Goal: Communication & Community: Answer question/provide support

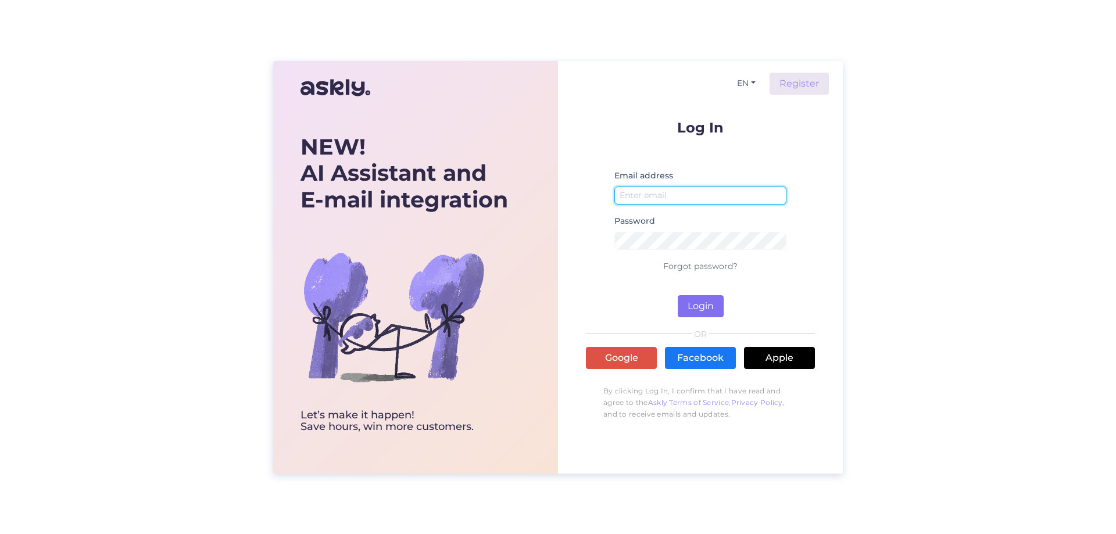
type input "[EMAIL_ADDRESS][DOMAIN_NAME]"
click at [706, 307] on button "Login" at bounding box center [701, 306] width 46 height 22
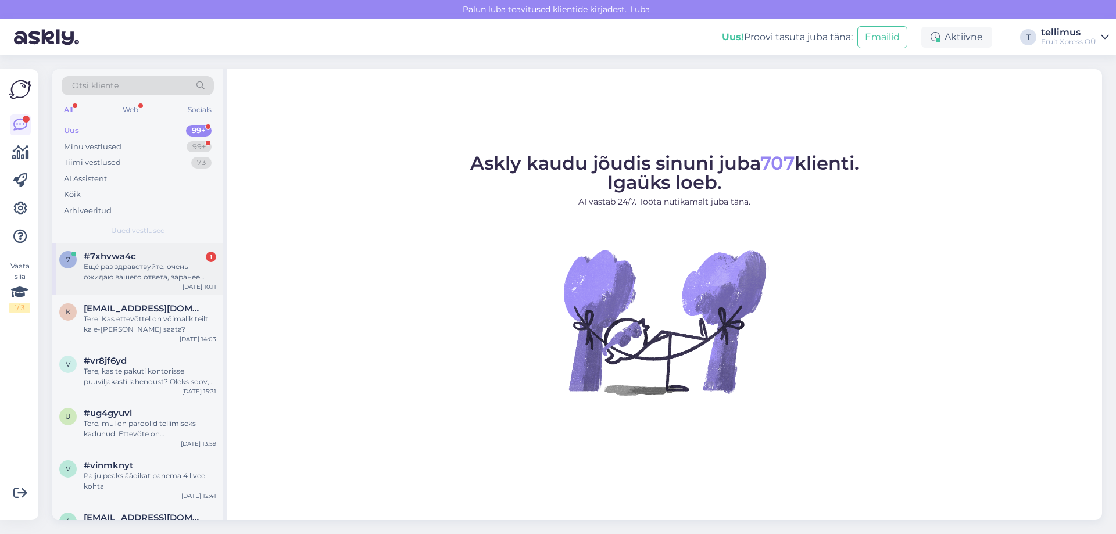
click at [108, 270] on div "Ещё раз здравствуйте, очень ожидаю вашего ответа, заранее спасибо большое." at bounding box center [150, 272] width 133 height 21
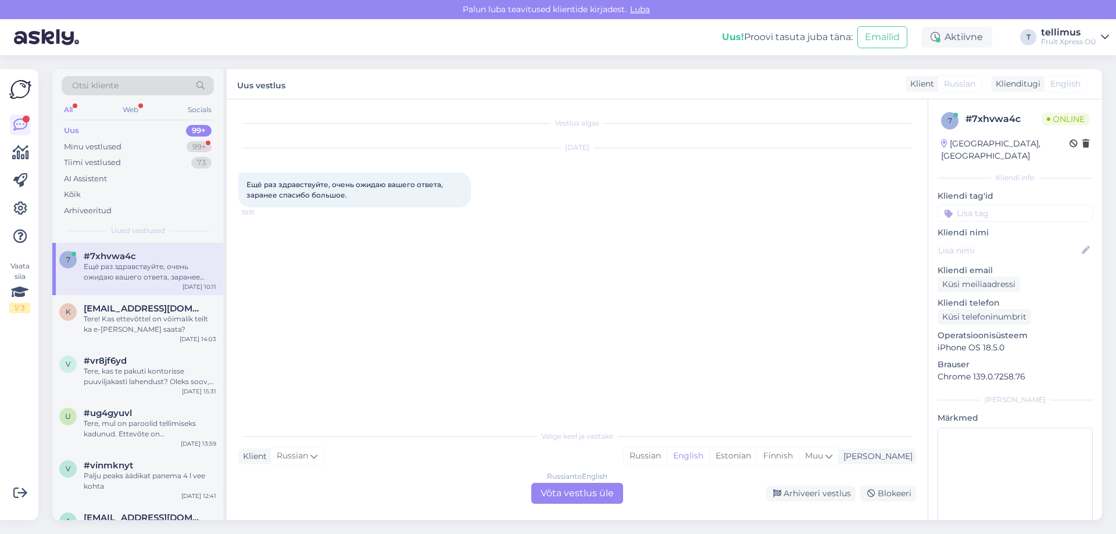
click at [1074, 85] on span "English" at bounding box center [1065, 84] width 30 height 12
click at [557, 497] on div "Russian to English Võta vestlus üle" at bounding box center [577, 493] width 92 height 21
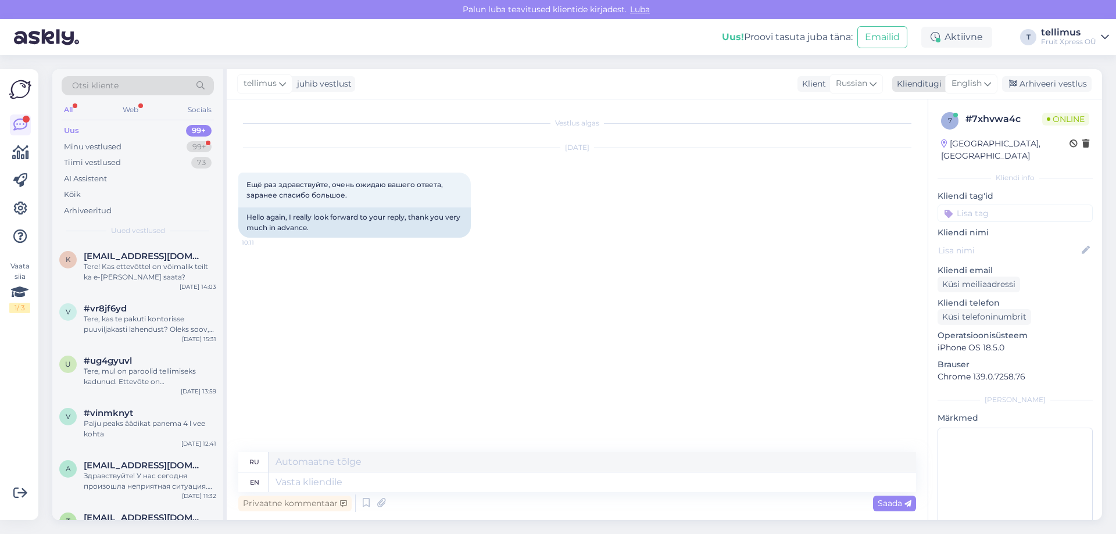
click at [986, 84] on icon at bounding box center [987, 83] width 7 height 13
type input "est"
click at [925, 134] on link "Estonian" at bounding box center [945, 135] width 128 height 19
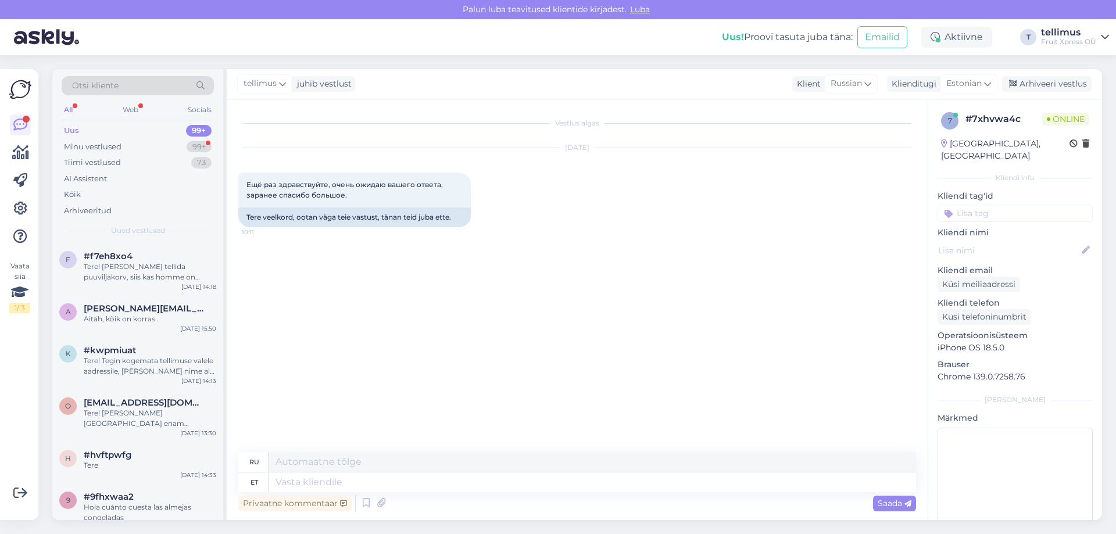
scroll to position [2209, 0]
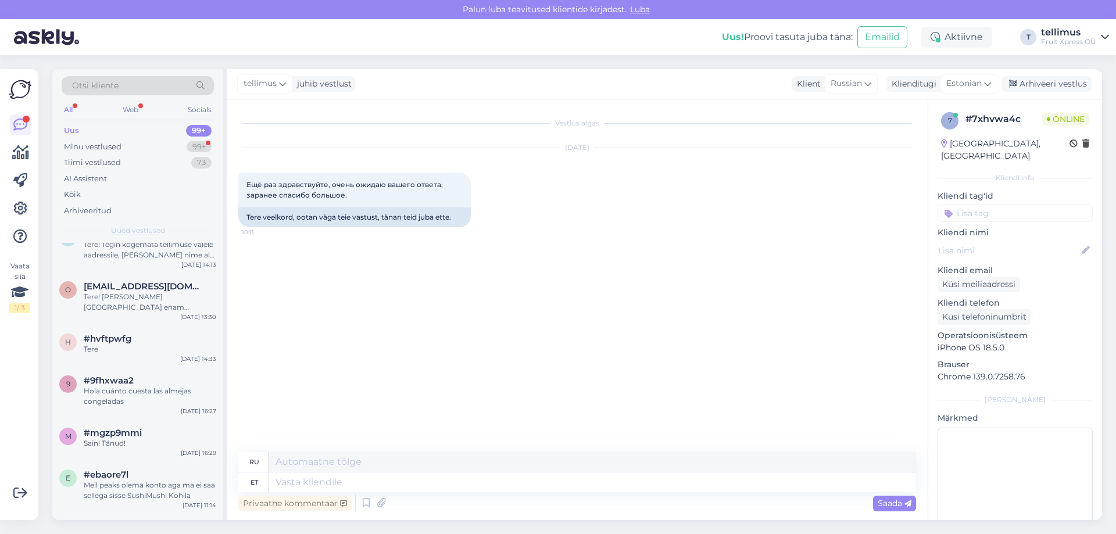
click at [94, 87] on span "Otsi kliente" at bounding box center [95, 86] width 46 height 12
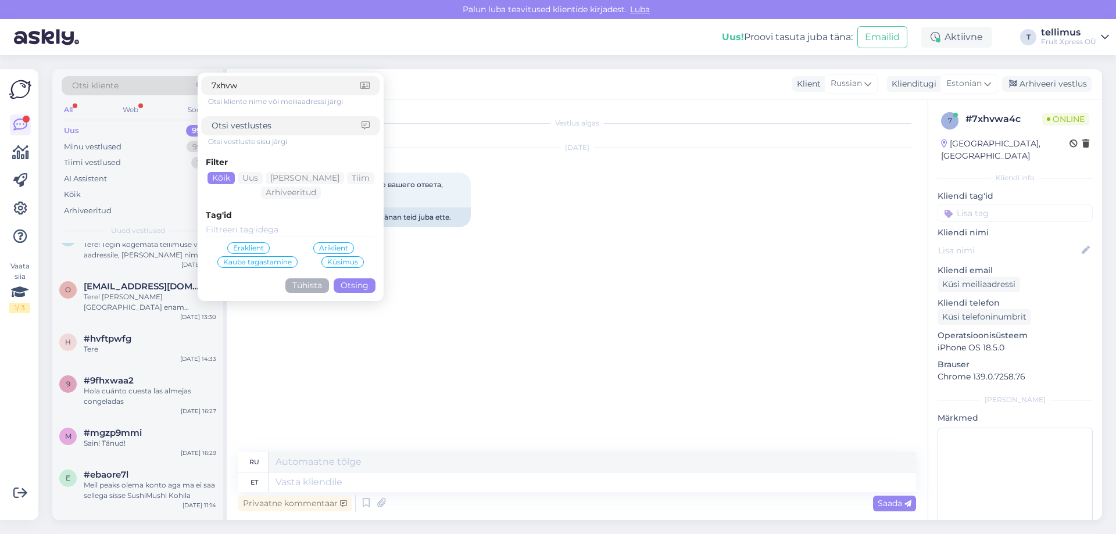
type input "7xhvw"
click at [251, 392] on div "Vestlus algas [DATE] Ещё раз здравствуйте, очень ожидаю вашего ответа, заранее …" at bounding box center [582, 276] width 688 height 331
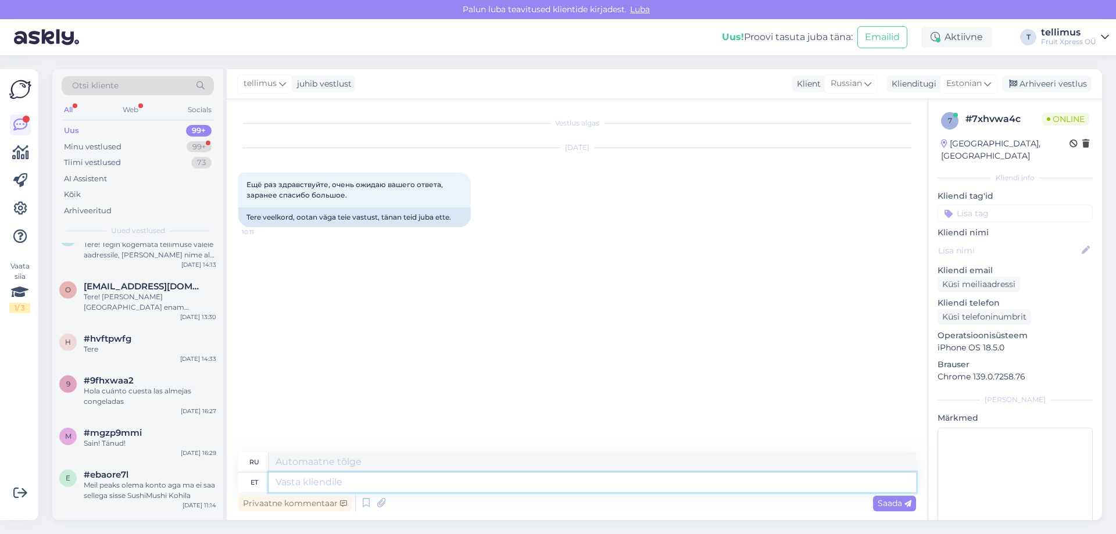
click at [356, 482] on textarea at bounding box center [592, 483] width 647 height 20
type textarea "Tere,"
type textarea "Привет,"
type textarea "Tere, palun"
type textarea "Здравствуйте, пожалуйста."
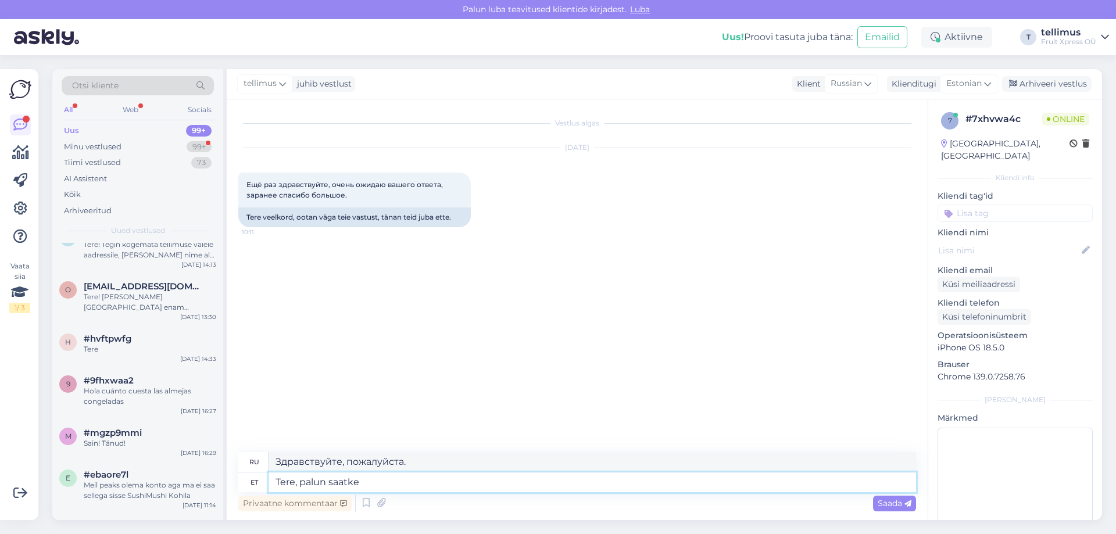
type textarea "Tere, palun saatke m"
type textarea "Здравствуйте, пожалуйста отправьте"
type textarea "Tere, palun saatke meile o"
type textarea "Здравствуйте, пожалуйста, отправьте нам"
type textarea "Tere, palun saatke [PERSON_NAME]"
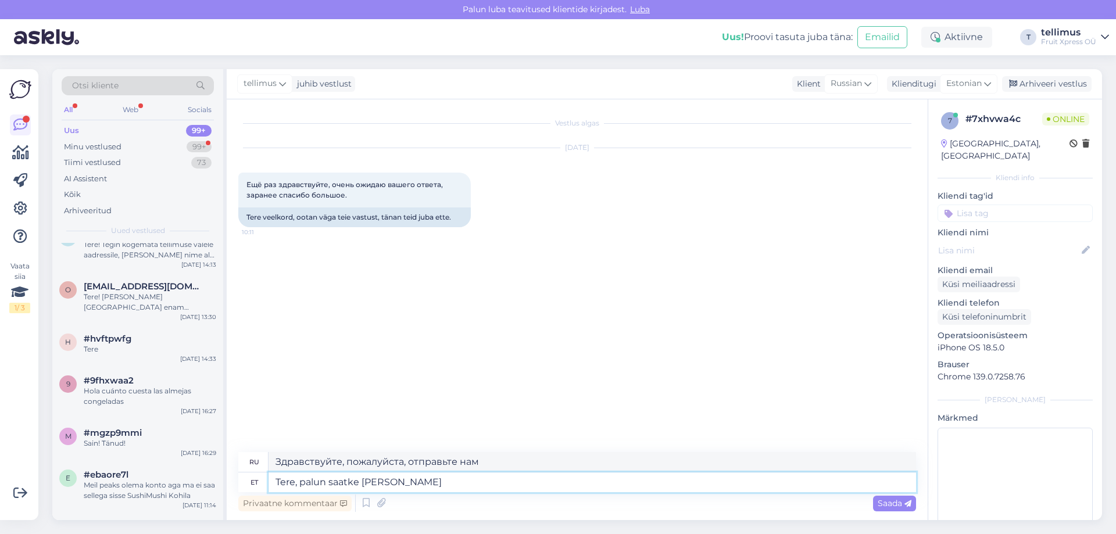
type textarea "Здравствуйте, пожалуйста, отправьте нам ваш"
type textarea "Tere, palun saatke [PERSON_NAME] soov"
type textarea "Здравствуйте, отправьте нам, пожалуйста, ваш запрос."
type textarea "Tere, palun saatke [PERSON_NAME] soov e-mailile"
type textarea "Здравствуйте, отправьте нам, пожалуйста, ваш запрос по электронной почте."
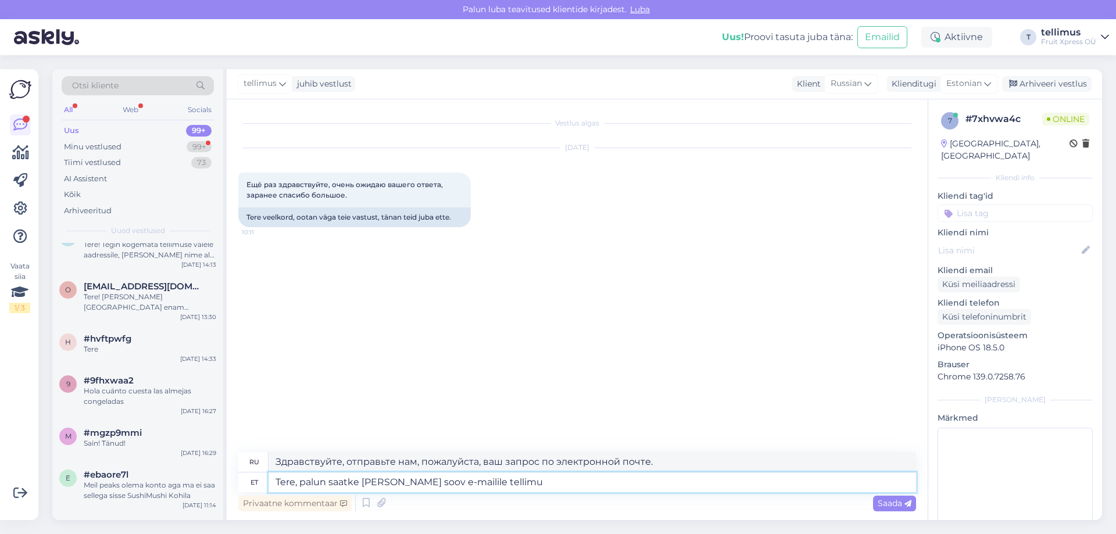
type textarea "Tere, palun saatke [PERSON_NAME] soov e-mailile tellimus"
type textarea "Здравствуйте, отправьте, пожалуйста, запрос на заказ нам по электронной почте."
type textarea "Tere, palun saatke [PERSON_NAME] soov e-mailile tellimus@f"
type textarea "Здравствуйте, отправьте, пожалуйста, ваш запрос на электронную почту order@"
type textarea "Tere, palun saatke [PERSON_NAME] soov e-mailile [EMAIL_ADDRESS][DOMAIN_NAME]"
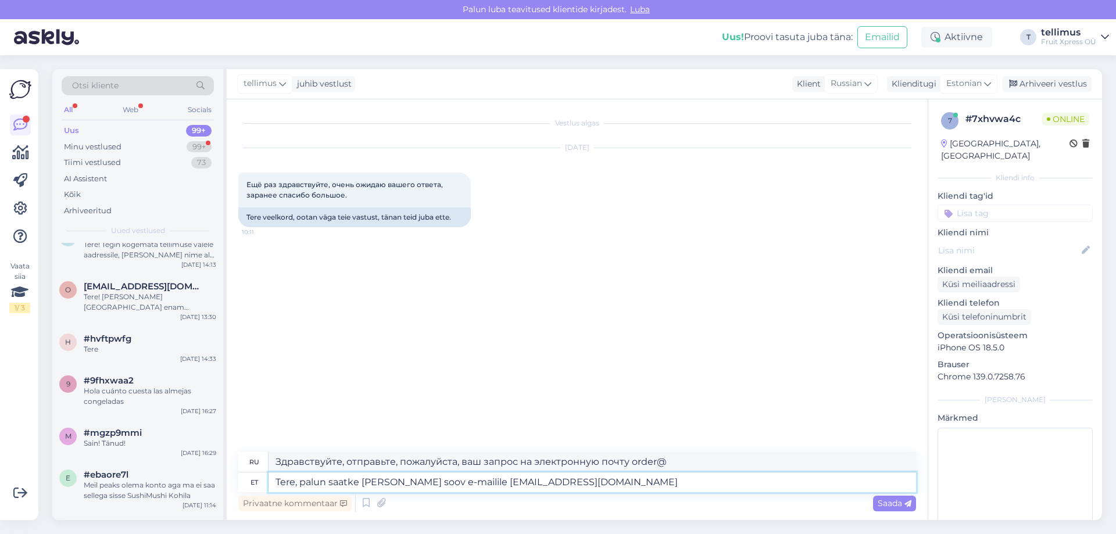
type textarea "Здравствуйте, отправьте нам свой запрос на [EMAIL_ADDRESS][DOMAIN_NAME]"
type textarea "Tere, palun saatke [PERSON_NAME] soov e-mailile [EMAIL_ADDRESS][DOMAIN_NAME] ."
type textarea "Здравствуйте, отправьте нам свой запрос на [EMAIL_ADDRESS][DOMAIN_NAME] ."
click at [298, 482] on textarea "Tere, palun saatke [PERSON_NAME] soov e-mailile [EMAIL_ADDRESS][DOMAIN_NAME] ." at bounding box center [592, 483] width 647 height 20
drag, startPoint x: 298, startPoint y: 482, endPoint x: 423, endPoint y: 482, distance: 124.4
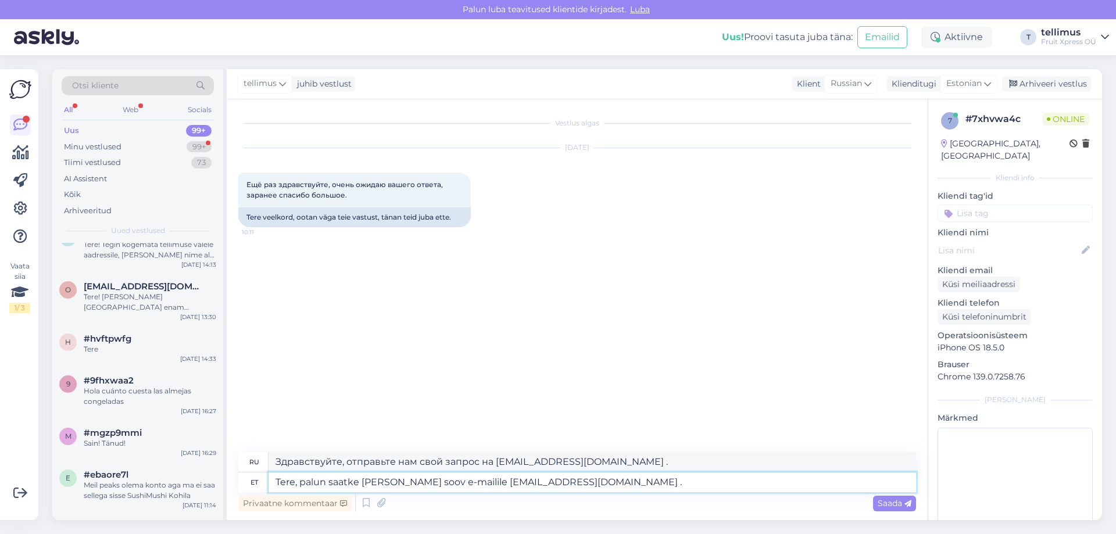
click at [423, 482] on textarea "Tere, palun saatke [PERSON_NAME] soov e-mailile [EMAIL_ADDRESS][DOMAIN_NAME] ." at bounding box center [592, 483] width 647 height 20
type textarea "Tere,mei e-mailile [EMAIL_ADDRESS][DOMAIN_NAME] ."
type textarea "Здравствуйте, наш адрес электронной почты [EMAIL_ADDRESS][DOMAIN_NAME] ."
type textarea "Tere,m e-mailile [EMAIL_ADDRESS][DOMAIN_NAME] ."
type textarea "Здравствуйте, мы отправляем электронное письмо [EMAIL_ADDRESS][DOMAIN_NAME] ."
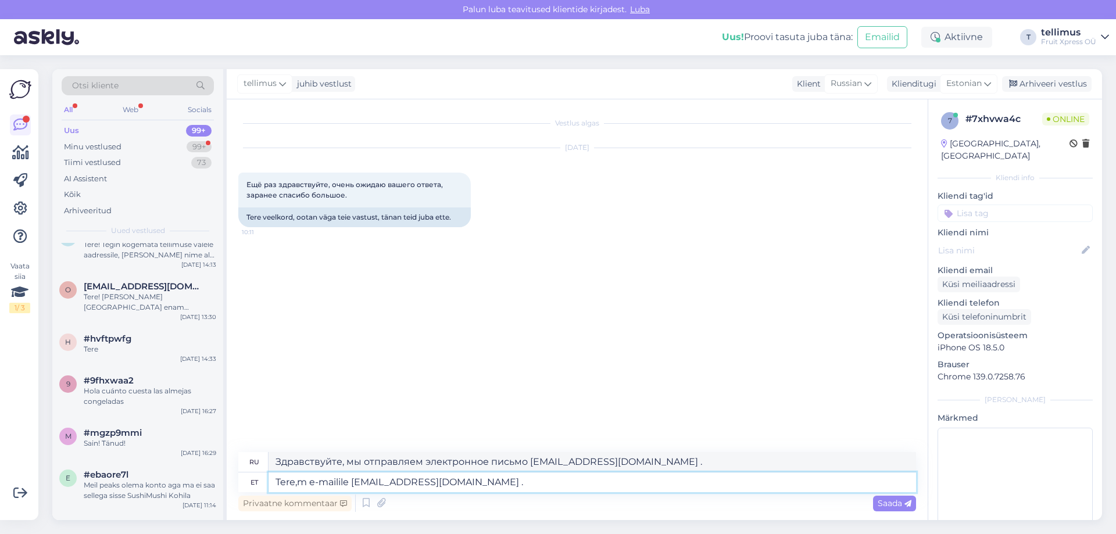
type textarea "Tere, e-mailile [EMAIL_ADDRESS][DOMAIN_NAME] ."
type textarea "Здравствуйте, пишите на почту [EMAIL_ADDRESS][DOMAIN_NAME] ."
type textarea "Tere, mei e-mailile [EMAIL_ADDRESS][DOMAIN_NAME] ."
type textarea "Здравствуйте, пишите на мой адрес электронной почты [EMAIL_ADDRESS][DOMAIN_NAME…"
type textarea "Tere, meil e-mailile [EMAIL_ADDRESS][DOMAIN_NAME] ."
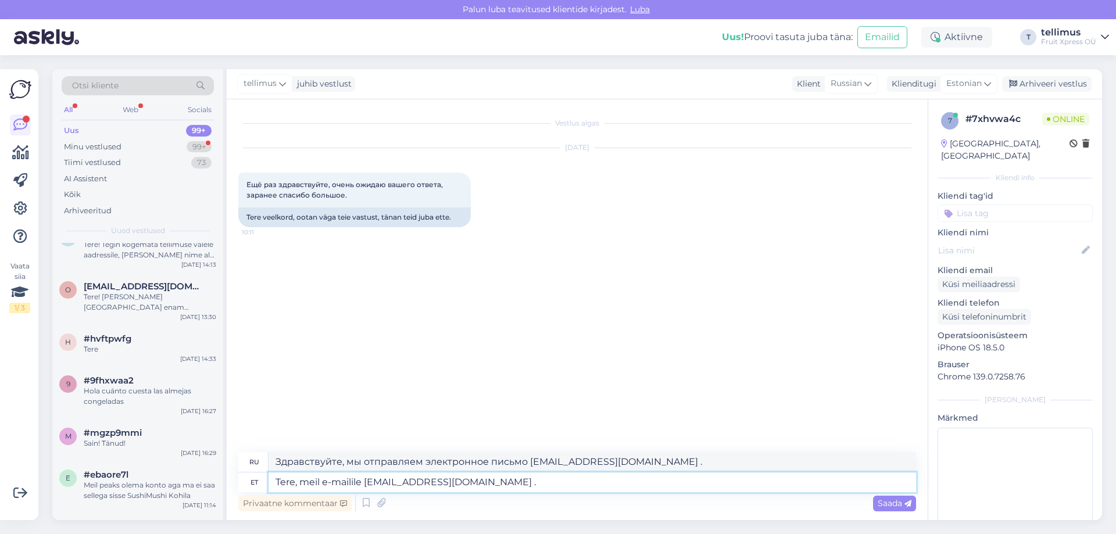
type textarea "Здравствуйте, отправьте нам электронное письмо [EMAIL_ADDRESS][DOMAIN_NAME] ."
type textarea "Tere, meilt e-mailile [EMAIL_ADDRESS][DOMAIN_NAME] ."
type textarea "Здравствуйте, от нас на электронную почту [EMAIL_ADDRESS][DOMAIN_NAME] ."
type textarea "Tere, meilt sa e-mailile [EMAIL_ADDRESS][DOMAIN_NAME] ."
type textarea "Здравствуйте, отправьте нам электронное письмо [EMAIL_ADDRESS][DOMAIN_NAME] ."
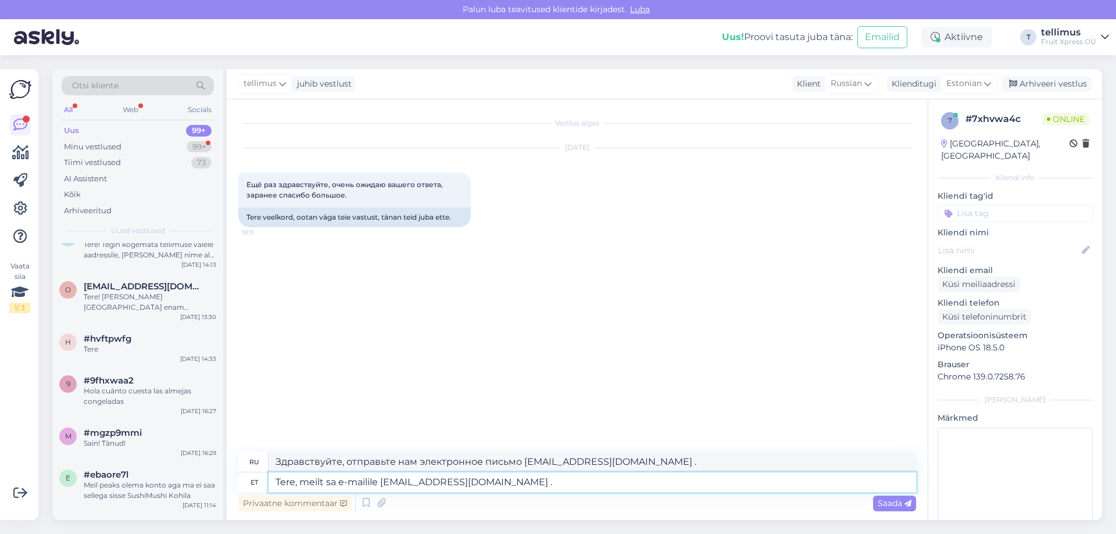
type textarea "Tere, meilt saa e-mailile [EMAIL_ADDRESS][DOMAIN_NAME] ."
type textarea "Здравствуйте, отправьте нам электронное письмо [EMAIL_ADDRESS][DOMAIN_NAME] ."
type textarea "Tere, meilt saaba e-mailile [EMAIL_ADDRESS][DOMAIN_NAME] ."
type textarea "Здравствуйте, вы можете связаться с нами по электронной почте [EMAIL_ADDRESS][D…"
type textarea "Tere, meilt saab e-mailile [EMAIL_ADDRESS][DOMAIN_NAME] ."
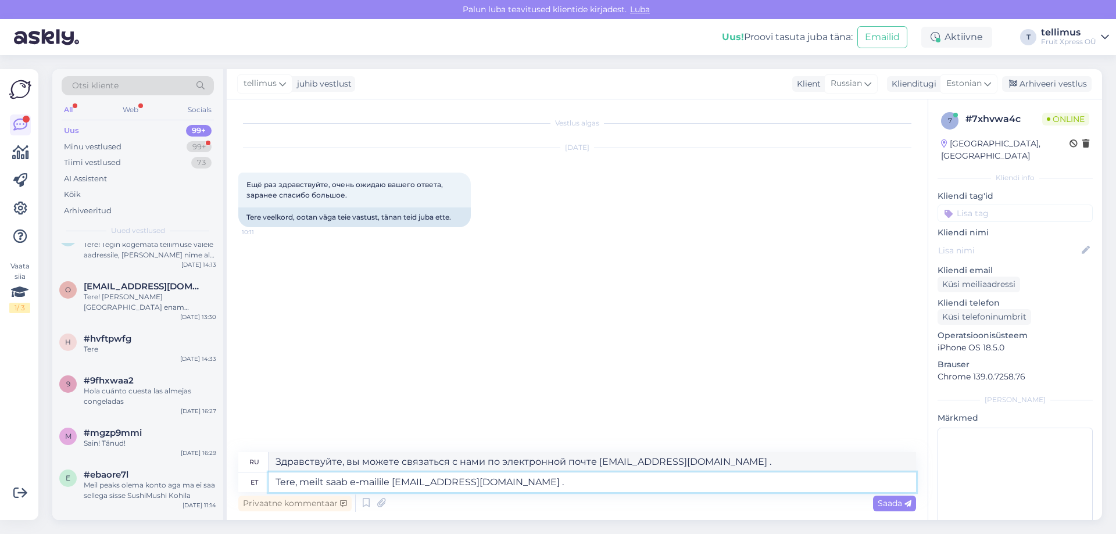
type textarea "Здравствуйте, свяжитесь с нами [EMAIL_ADDRESS][DOMAIN_NAME] ."
type textarea "Tere, meilt saa e-mailile [EMAIL_ADDRESS][DOMAIN_NAME] ."
type textarea "Здравствуйте, вы можете связаться с нами по электронной почте [EMAIL_ADDRESS][D…"
type textarea "Tere, meilt saav e-mailile [EMAIL_ADDRESS][DOMAIN_NAME] ."
type textarea "Здравствуйте, отправьте нам электронное письмо [EMAIL_ADDRESS][DOMAIN_NAME] ."
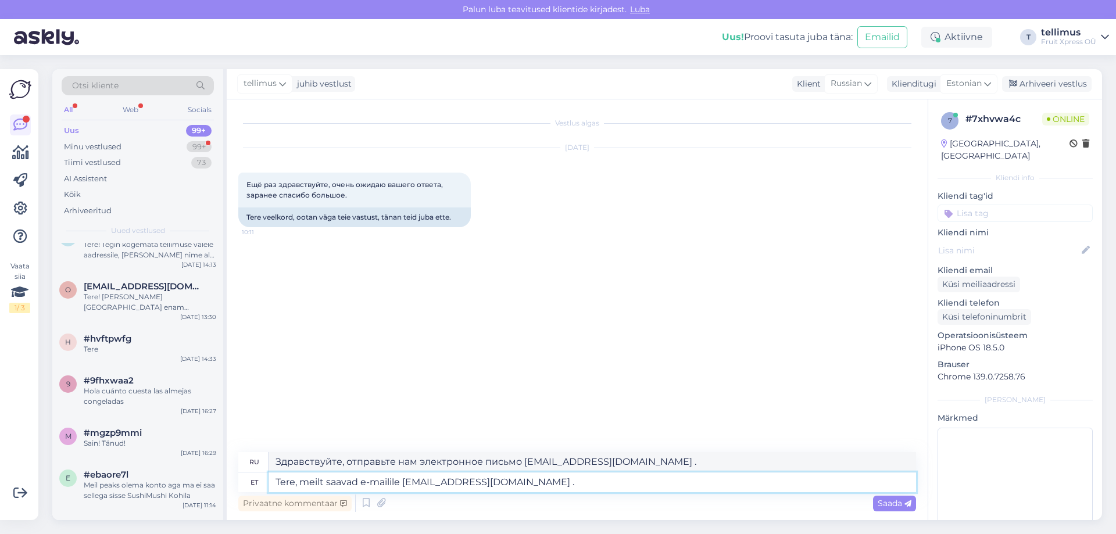
type textarea "Tere, meilt saavad e-mailile [EMAIL_ADDRESS][DOMAIN_NAME] ."
type textarea "Здравствуйте, вы можете связаться с нами по электронной почте [EMAIL_ADDRESS][D…"
type textarea "Tere, meilt saavad te e-mailile [EMAIL_ADDRESS][DOMAIN_NAME] ."
type textarea "Здравствуйте, мы можем отправить вам электронное письмо [EMAIL_ADDRESS][DOMAIN_…"
type textarea "Tere, meilt saavad tel e-mailile [EMAIL_ADDRESS][DOMAIN_NAME] ."
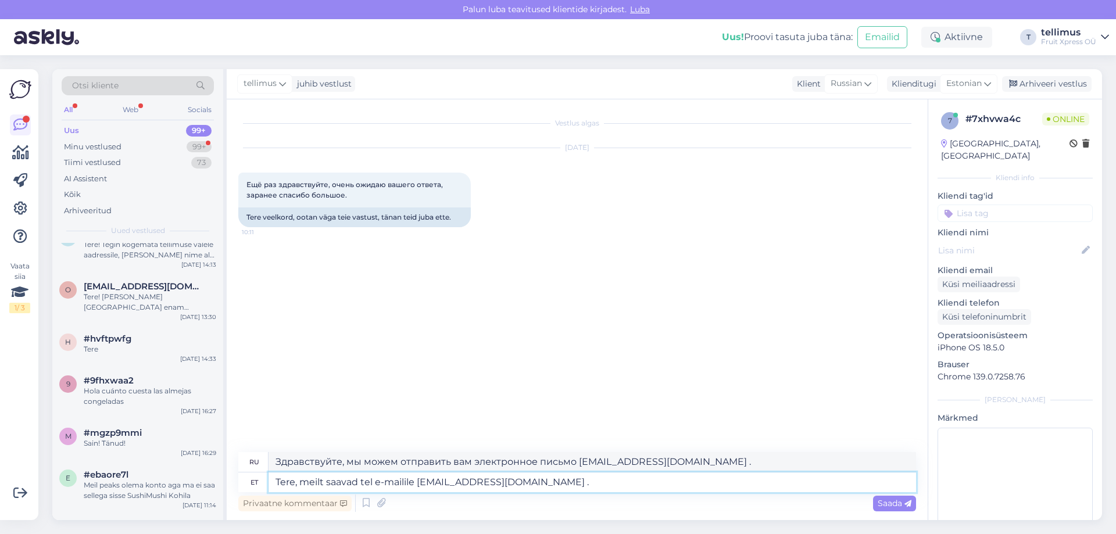
type textarea "Здравствуйте, вы можете связаться с нами по электронной почте [EMAIL_ADDRESS][D…"
type textarea "Tere, meilt saavad tell e-mailile [EMAIL_ADDRESS][DOMAIN_NAME] ."
type textarea "Здравствуйте, мы можем принимать ваши звонки по электронной почте [EMAIL_ADDRES…"
type textarea "Tere, meilt saavad telli e-mailile [EMAIL_ADDRESS][DOMAIN_NAME] ."
type textarea "Здравствуйте, вы можете связаться с нами по электронной почте [EMAIL_ADDRESS][D…"
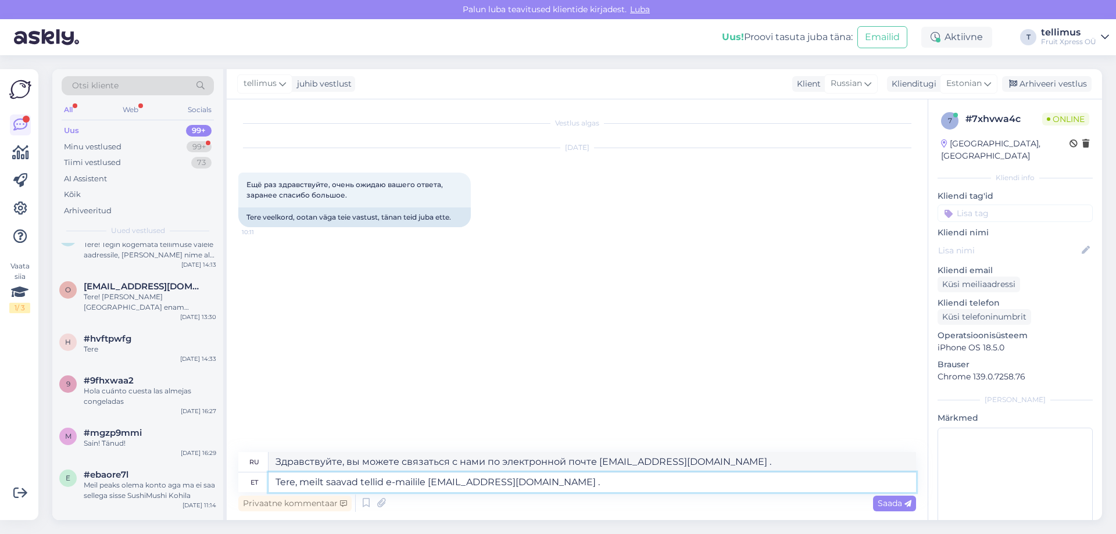
type textarea "Tere, meilt saavad tellida e-mailile [EMAIL_ADDRESS][DOMAIN_NAME] ."
type textarea "Здравствуйте, вы можете сделать заказ у нас по электронной почте [EMAIL_ADDRESS…"
type textarea "Tere, meilt saavad tellida e-mailile [EMAIL_ADDRESS][DOMAIN_NAME] ."
type textarea "Здравствуйте, вы можете сделать заказ у нас, отправив запрос по электронной поч…"
type textarea "Tere, meilt saavad tellida l e-mailile [EMAIL_ADDRESS][DOMAIN_NAME] ."
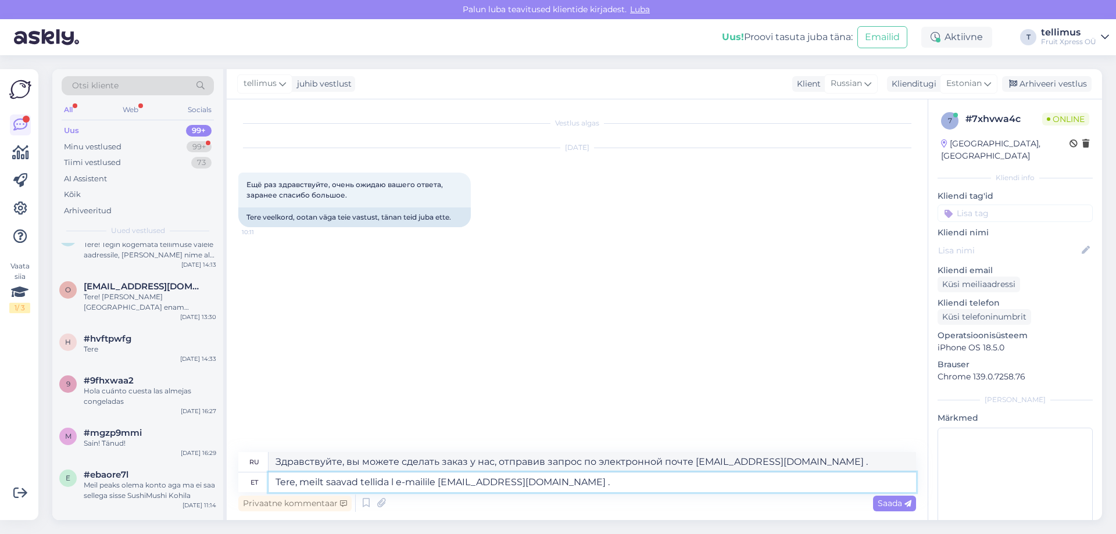
type textarea "Здравствуйте, вы можете сделать заказ у нас, отправив письмо на адрес [EMAIL_AD…"
type textarea "Tere, meilt saavad tellida le e-mailile [EMAIL_ADDRESS][DOMAIN_NAME] ."
type textarea "Здравствуйте, вы можете сделать заказ у нас по электронной почте [EMAIL_ADDRESS…"
type textarea "Tere, meilt saavad tellida e-mailile [EMAIL_ADDRESS][DOMAIN_NAME] ."
type textarea "Здравствуйте, вы можете сделать заказ у нас, отправив запрос по электронной поч…"
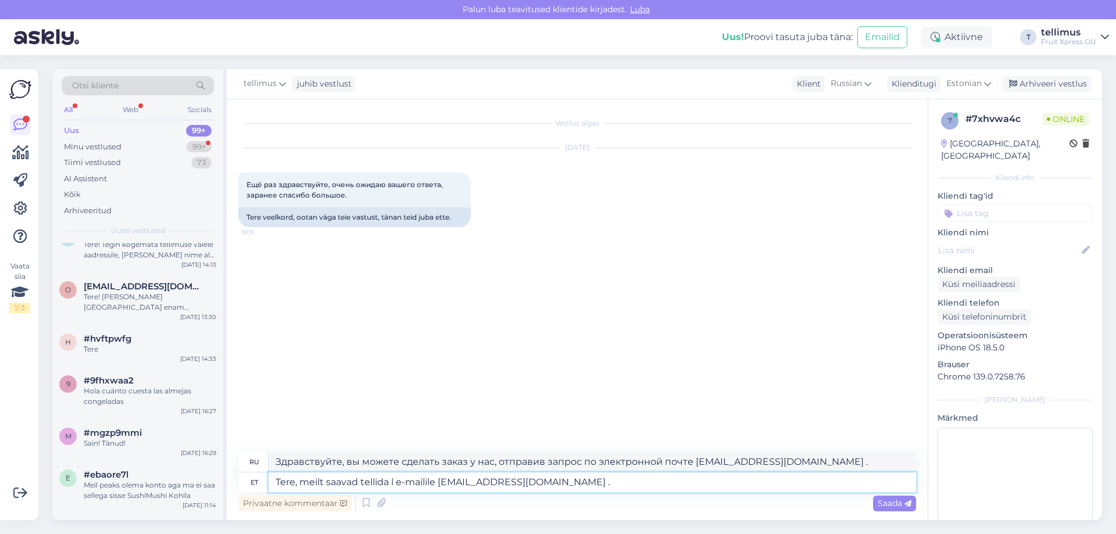
type textarea "Tere, meilt saavad tellida le e-mailile [EMAIL_ADDRESS][DOMAIN_NAME] ."
type textarea "Здравствуйте, вы можете сделать заказ у нас, отправив письмо на адрес [EMAIL_AD…"
type textarea "Tere, meilt saavad tellida lep e-mailile [EMAIL_ADDRESS][DOMAIN_NAME] ."
type textarea "Здравствуйте, вы можете сделать у нас заказ, отправив электронное письмо [EMAIL…"
type textarea "Tere, meilt saavad tellida lepingu e-mailile [EMAIL_ADDRESS][DOMAIN_NAME] ."
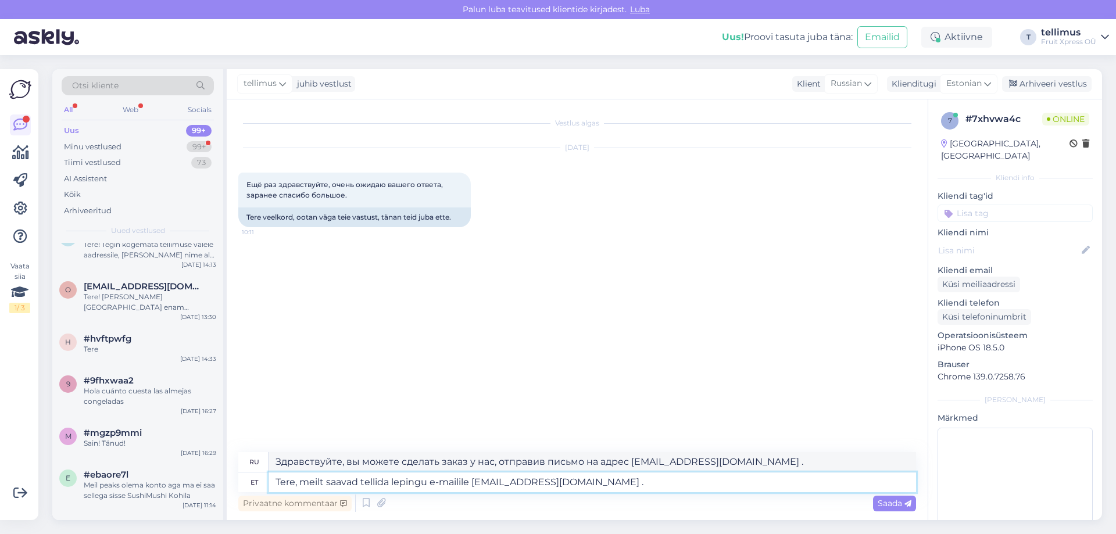
type textarea "Здравствуйте, вы можете заказать у нас договор, отправив письмо на адрес [EMAIL…"
type textarea "Tere, meilt saavad tellida lepinguga e-mailile [EMAIL_ADDRESS][DOMAIN_NAME] ."
type textarea "Здравствуйте, вы можете сделать у нас заказ, заключив договор, отправив письмо …"
type textarea "Tere, meilt saavad tellida lepinguga kliue e-mailile [EMAIL_ADDRESS][DOMAIN_NAM…"
type textarea "Здравствуйте, вы можете сделать у нас заказ по договору, отправив электронное п…"
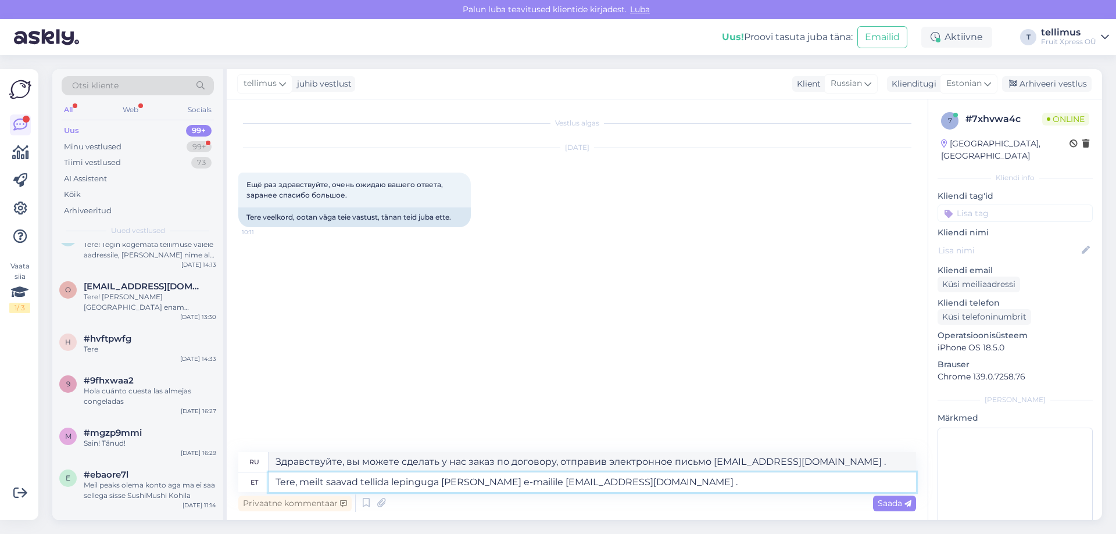
type textarea "Tere, meilt saavad tellida lepinguga [PERSON_NAME] e-mailile [EMAIL_ADDRESS][DO…"
type textarea "Здравствуйте, вы можете сделать у нас заказ, заключив договор, отправив письмо …"
type textarea "Tere, meilt saavad tellida lepinguga kliend e-mailile [EMAIL_ADDRESS][DOMAIN_NA…"
type textarea "Здравствуйте, клиенты, заключившие договор, могут сделать заказ, отправив письм…"
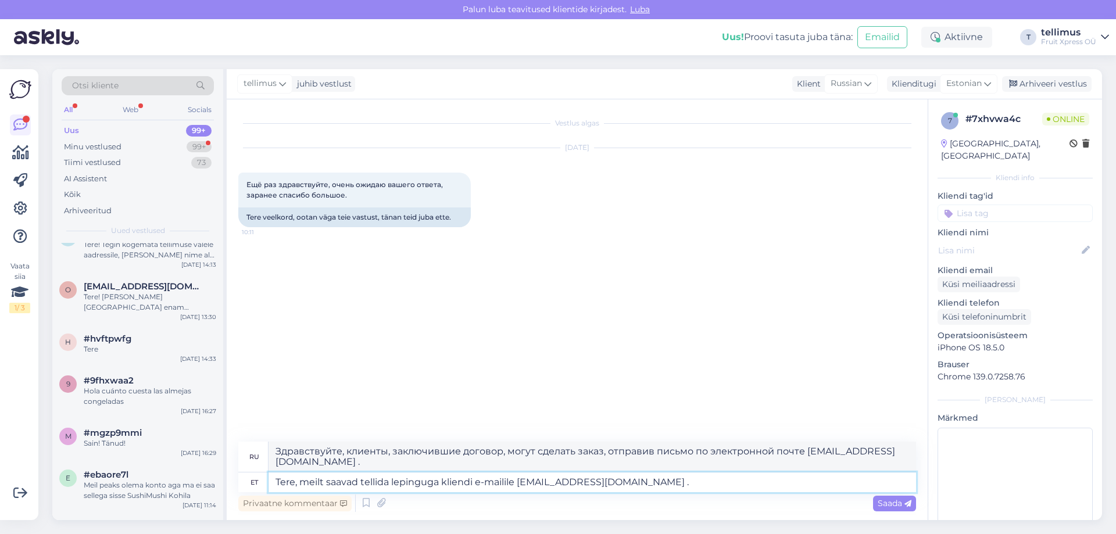
type textarea "Tere, meilt saavad tellida lepinguga kliendid e-mailile [EMAIL_ADDRESS][DOMAIN_…"
type textarea "Здравствуйте, клиенты, заключившие договор, могут сделать заказ, отправив письм…"
type textarea "Tere, meilt saavad tellida lepinguga kliendi e-mailile [EMAIL_ADDRESS][DOMAIN_N…"
type textarea "Здравствуйте, вы можете сделать заказ у нас, отправив договор на адрес электрон…"
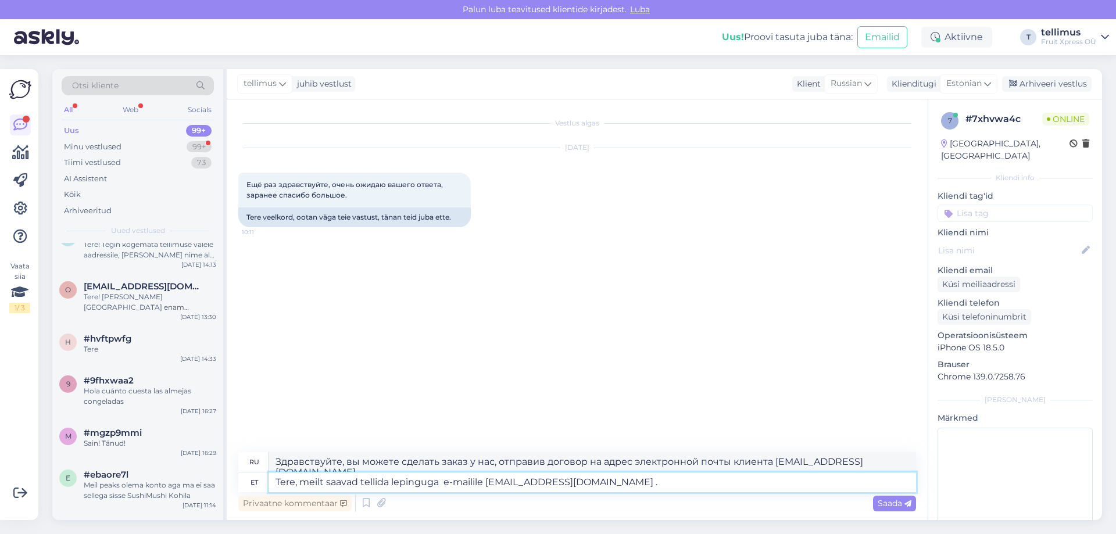
type textarea "Tere, meilt saavad tellida lepinguga e-mailile [EMAIL_ADDRESS][DOMAIN_NAME] ."
type textarea "Здравствуйте, вы можете сделать у нас заказ, заключив договор, отправив письмо …"
type textarea "Tere, meilt saavad tellida lepingu e-mailile [EMAIL_ADDRESS][DOMAIN_NAME] ."
type textarea "Здравствуйте, вы можете сделать у нас заказ, отправив электронное письмо [EMAIL…"
type textarea "Tere, meilt saavad tellida leping e-mailile [EMAIL_ADDRESS][DOMAIN_NAME] ."
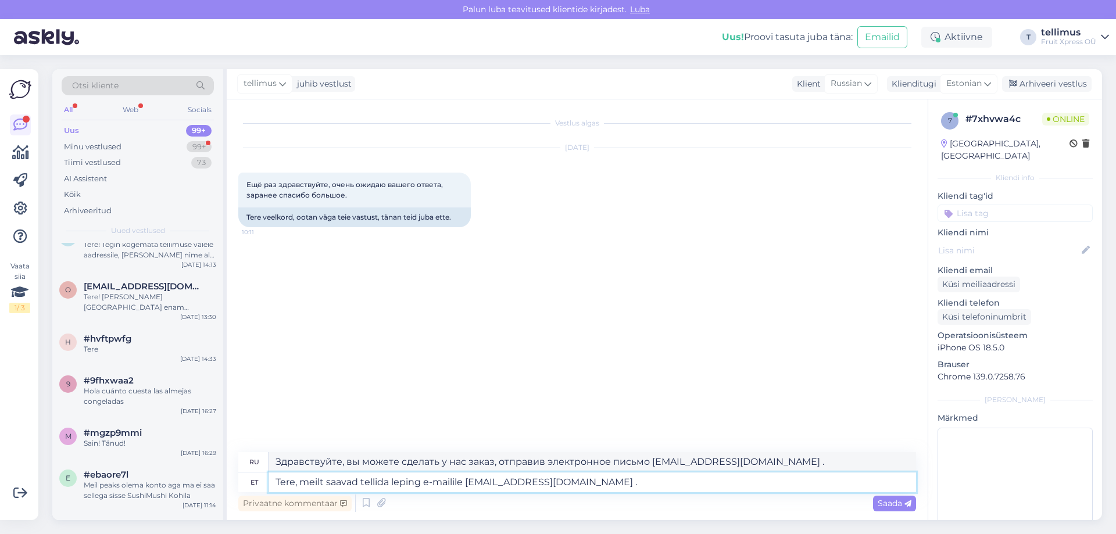
type textarea "Здравствуйте, вы можете заказать у нас договор, отправив письмо на адрес [EMAIL…"
type textarea "Tere, meilt saavad tellida lep e-mailile [EMAIL_ADDRESS][DOMAIN_NAME] ."
type textarea "Здравствуйте, вы можете сделать у нас заказ, отправив электронное письмо [EMAIL…"
type textarea "Tere, meilt saavad tellida l e-mailile [EMAIL_ADDRESS][DOMAIN_NAME] ."
type textarea "Здравствуйте, вы можете сделать заказ у нас, отправив письмо на адрес [EMAIL_AD…"
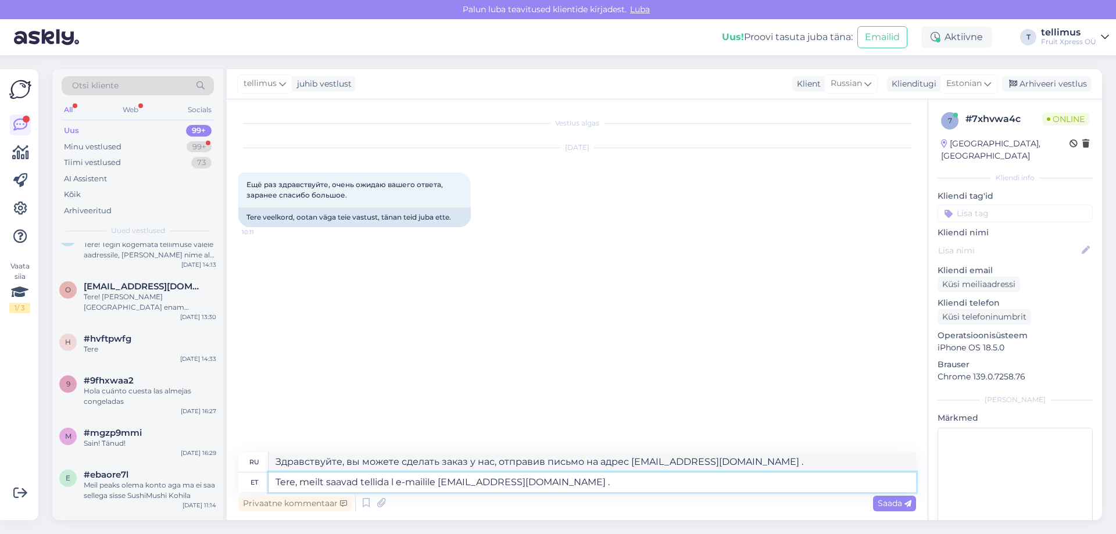
type textarea "Tere, meilt saavad tellida e-mailile [EMAIL_ADDRESS][DOMAIN_NAME] ."
type textarea "Здравствуйте, вы можете сделать заказ у нас, отправив запрос по электронной поч…"
type textarea "Tere, meilt saavad tellida ai e-mailile [EMAIL_ADDRESS][DOMAIN_NAME] ."
type textarea "Здравствуйте, вы можете сделать заказ у нас, отправив письмо на адрес [EMAIL_AD…"
type textarea "Tere, meilt saavad tellida ainu e-mailile [EMAIL_ADDRESS][DOMAIN_NAME] ."
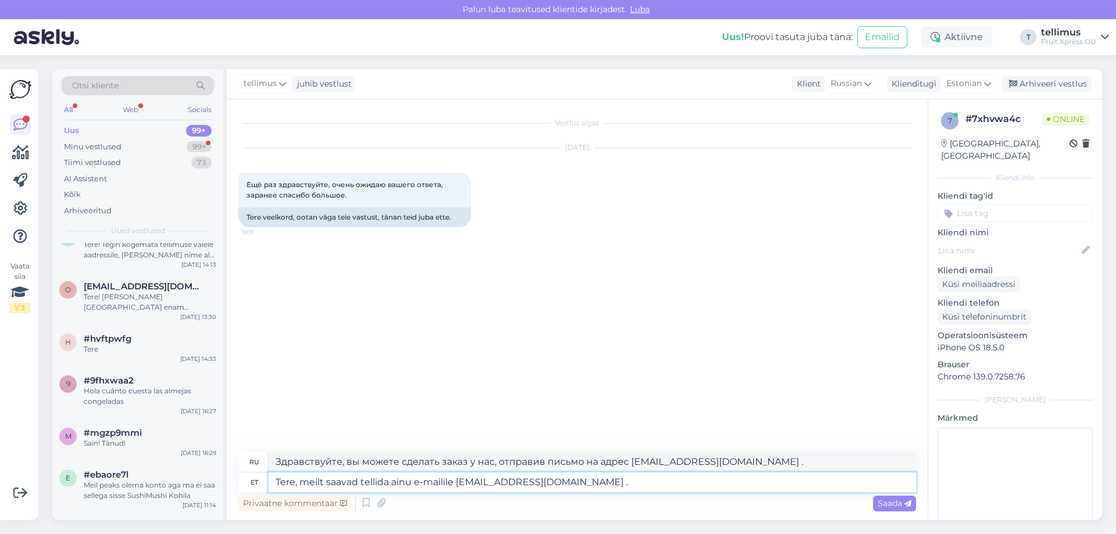
type textarea "Здравствуйте, заказ у нас можно сделать только по электронной почте [EMAIL_ADDR…"
type textarea "Tere, meilt saavad tellida ainult le e-mailile [EMAIL_ADDRESS][DOMAIN_NAME] ."
type textarea "Здравствуйте, заказ у нас можно сделать только отправив письмо на адрес [EMAIL_…"
type textarea "Tere, meilt saavad tellida ainult lep e-mailile [EMAIL_ADDRESS][DOMAIN_NAME] ."
type textarea "Здравствуйте, заказ у нас можно сделать только по электронной почте [EMAIL_ADDR…"
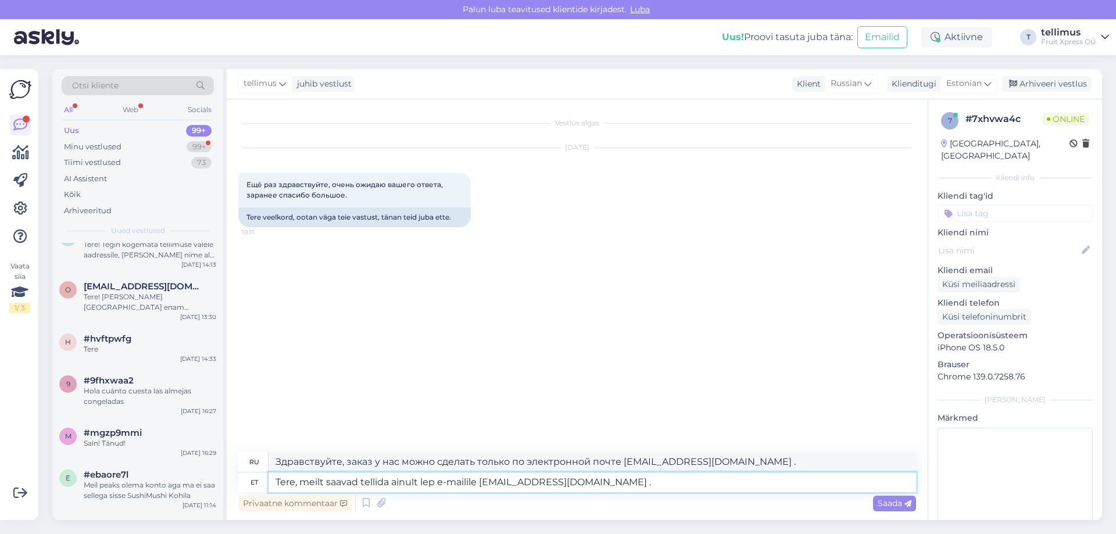
type textarea "Tere, meilt saavad tellida ainult lepi e-mailile [EMAIL_ADDRESS][DOMAIN_NAME] ."
type textarea "Здравствуйте, вы можете сделать у нас заказ, только отправив электронное письмо…"
type textarea "Tere, meilt saavad tellida ainult lepingug e-mailile [EMAIL_ADDRESS][DOMAIN_NAM…"
type textarea "Здравствуйте, вы можете сделать заказ у нас, только отправив нам электронное пи…"
type textarea "Tere, meilt saavad tellida ainult lepinguga e-mailile [EMAIL_ADDRESS][DOMAIN_NA…"
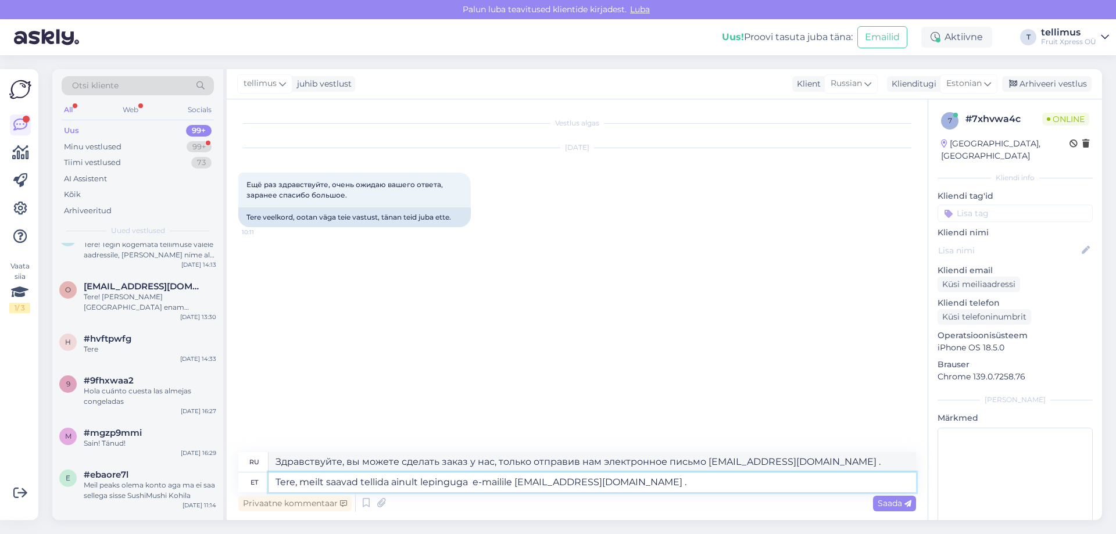
type textarea "Здравствуйте, у нас вы можете сделать заказ только по договору, отправив письмо…"
type textarea "Tere, meilt saavad tellida ainult lepinguga kl e-mailile [EMAIL_ADDRESS][DOMAIN…"
type textarea "Здравствуйте, у нас вы можете заказать только по договору, отправив электронное…"
type textarea "Tere, meilt saavad tellida ainult lepinguga klei e-mailile [EMAIL_ADDRESS][DOMA…"
type textarea "Здравствуйте, у нас вы можете сделать заказ только по договору, отправив письмо…"
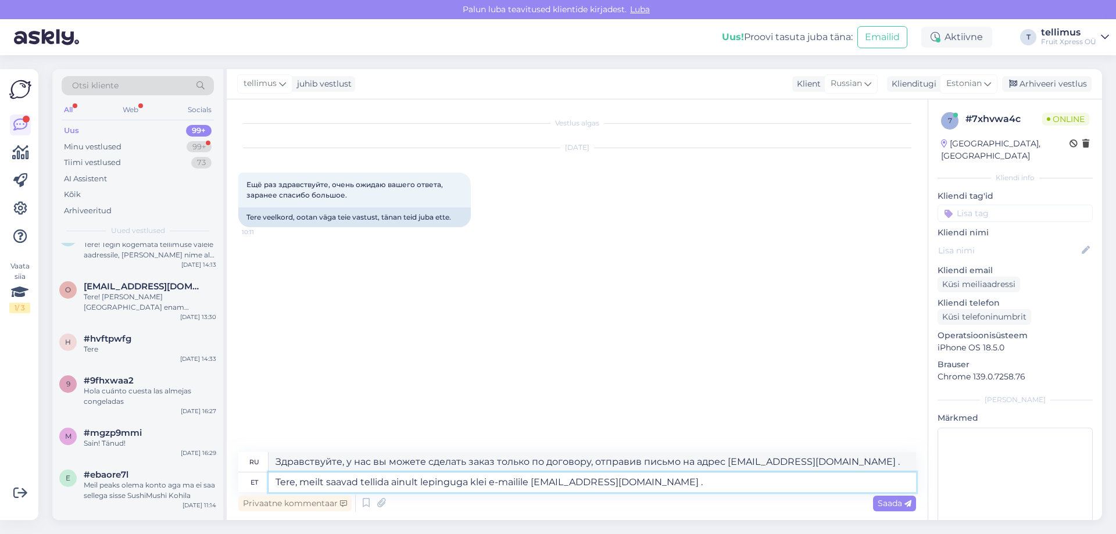
type textarea "Tere, meilt saavad tellida ainult lepinguga [PERSON_NAME] e-mailile [EMAIL_ADDR…"
type textarea "Здравствуйте, у нас вы можете заказать только по договору, отправив электронное…"
type textarea "Tere, meilt saavad tellida ainult lepinguga kl e-mailile [EMAIL_ADDRESS][DOMAIN…"
type textarea "Здравствуйте, у нас вы можете сделать заказ только по договору, отправив письмо…"
type textarea "Tere, meilt saavad tellida ainult lepinguga [PERSON_NAME] e-mailile [EMAIL_ADDR…"
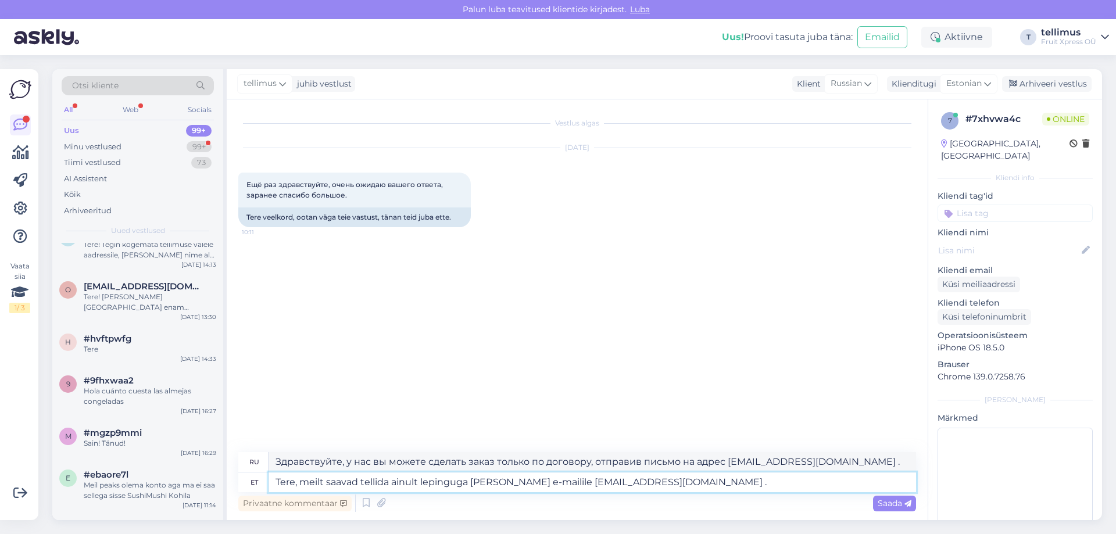
type textarea "Здравствуйте, только клиенты, заключившие договор, могут сделать у нас заказ, о…"
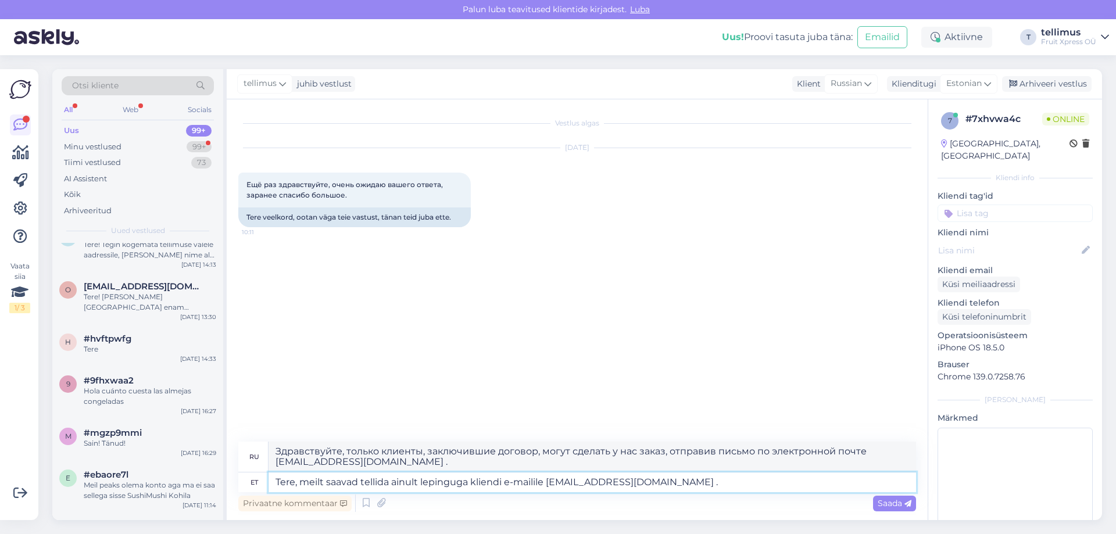
type textarea "Tere, meilt saavad tellida ainult lepinguga kliendid e-mailile [EMAIL_ADDRESS][…"
type textarea "Здравствуйте, только клиенты, заключившие договор, могут сделать у нас заказ, о…"
type textarea "Tere, meilt saavad tellida ainult lepinguga kliendid. e-mailile [EMAIL_ADDRESS]…"
type textarea "Здравствуйте! Заказывать у нас могут только клиенты, заключившие договор. Пишит…"
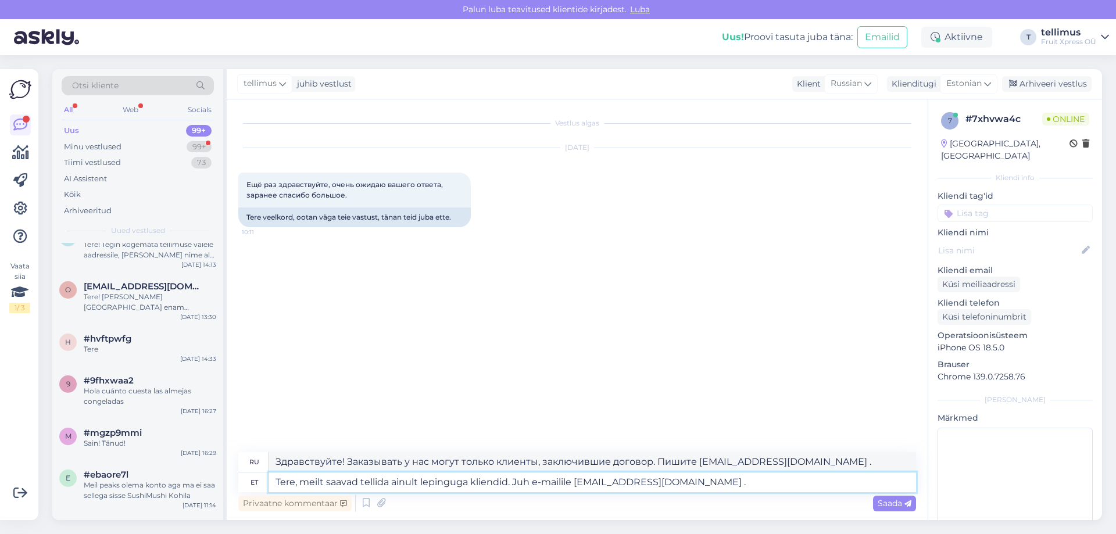
type textarea "Tere, meilt saavad tellida ainult lepinguga kliendid. Juhu e-mailile [EMAIL_ADD…"
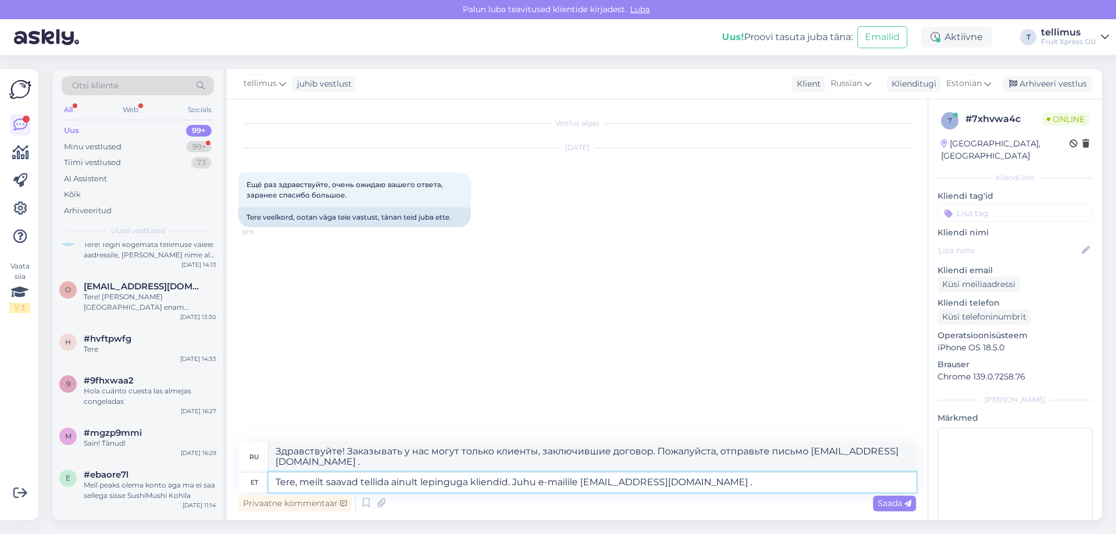
type textarea "Здравствуйте! Заказывать у нас могут только клиенты, заключившие договор. Если …"
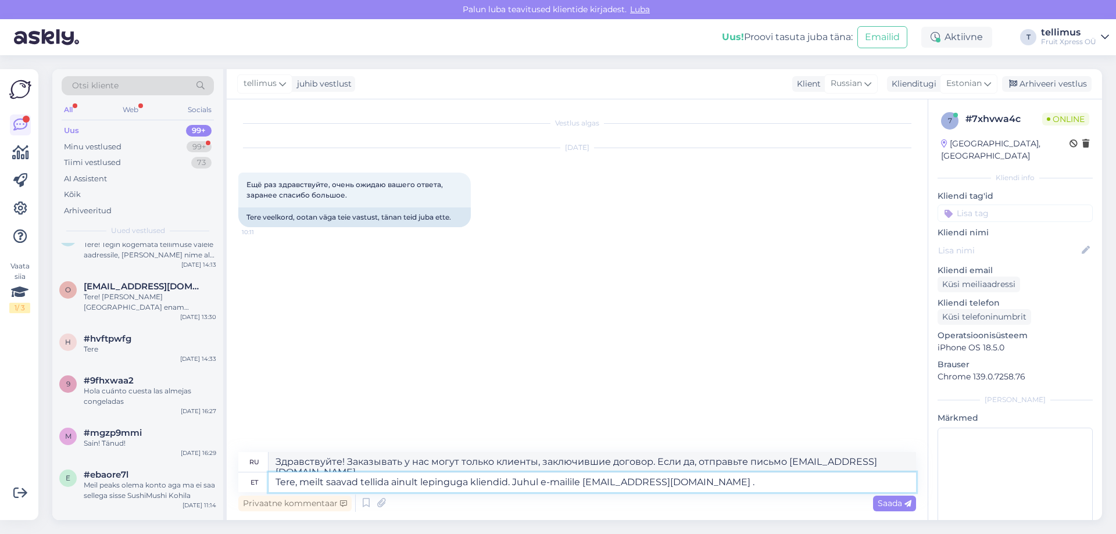
type textarea "Tere, meilt saavad tellida ainult lepinguga kliendid. Juhul e-mailile [EMAIL_AD…"
type textarea "Здравствуйте! Заказывать у нас могут только клиенты, заключившие договор. В так…"
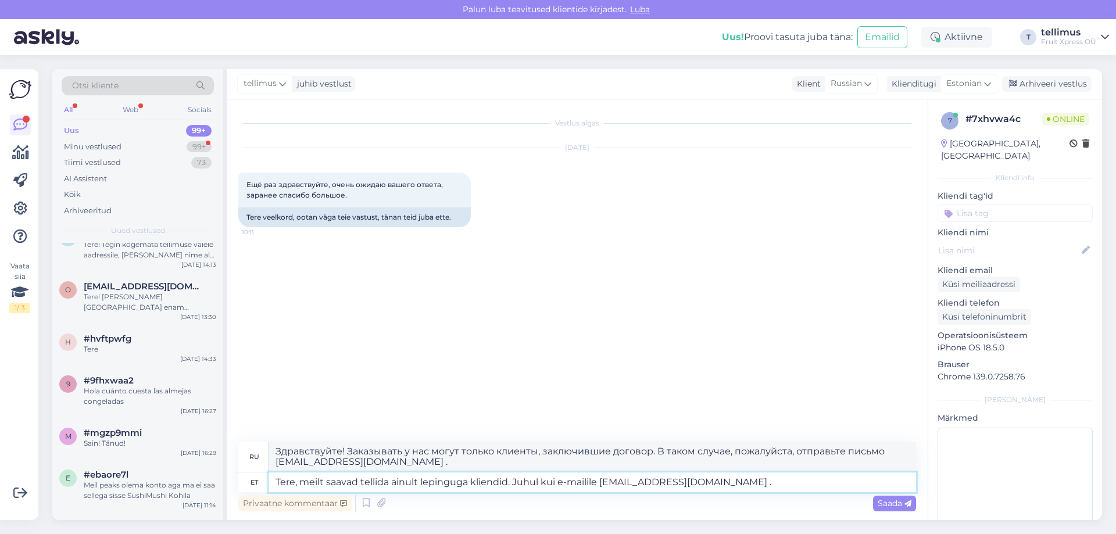
type textarea "Tere, meilt saavad tellida ainult lepinguga kliendid. Juhul kui e-mailile [EMAI…"
type textarea "Здравствуйте! Заказывать у нас могут только клиенты, заключившие договор. В так…"
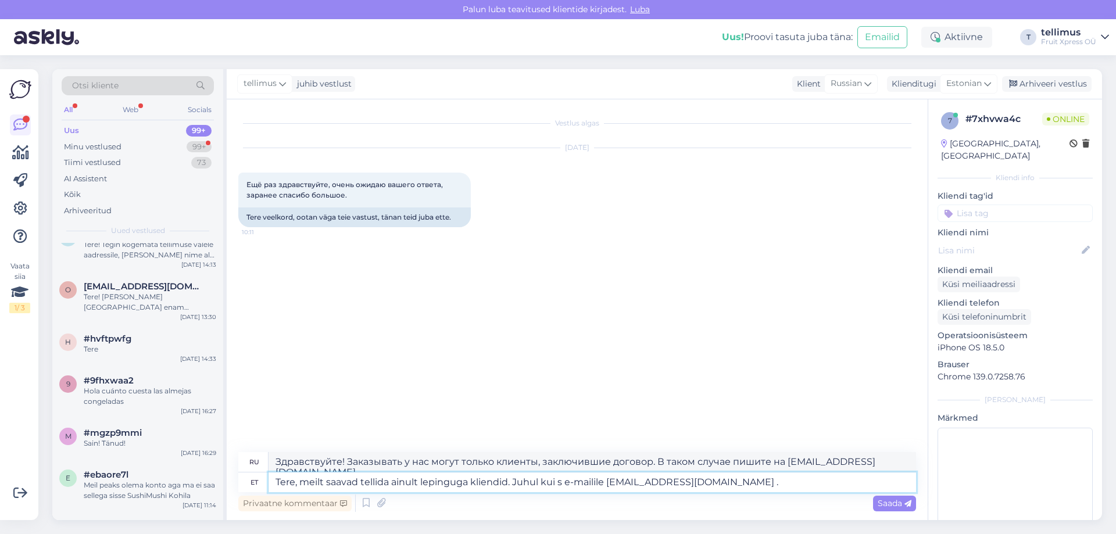
type textarea "Tere, meilt saavad tellida ainult lepinguga kliendid. Juhul kui so e-mailile [E…"
type textarea "Здравствуйте! Заказывать у нас могут только клиенты, заключившие договор. Если …"
type textarea "Tere, meilt saavad tellida ainult lepinguga kliendid. Juhul kui soovi e-mailile…"
type textarea "Здравствуйте! Заказывать у нас можно только с договором. Если хотите, напишите …"
type textarea "Tere, meilt saavad tellida ainult lepinguga kliendid. Juhul kui soovite me e-ma…"
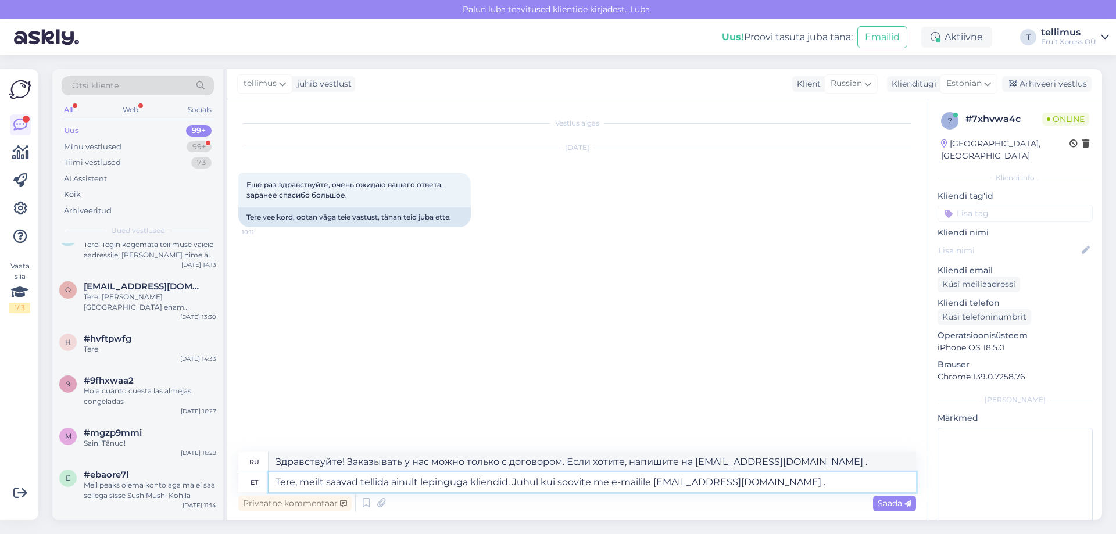
type textarea "Здравствуйте! Заказывать у нас могут только клиенты, заключившие договор. Если …"
type textarea "Tere, meilt saavad tellida ainult lepinguga kliendid. Juhul kui soovite mei e-m…"
type textarea "Здравствуйте! Заказывать у нас можно только с договором. Если хотите, напишите …"
type textarea "Tere, meilt saavad tellida ainult lepinguga kliendid. Juhul kui soovite meil e-…"
type textarea "Здравствуйте! Заказывать у нас могут только клиенты, заключившие договор. Если …"
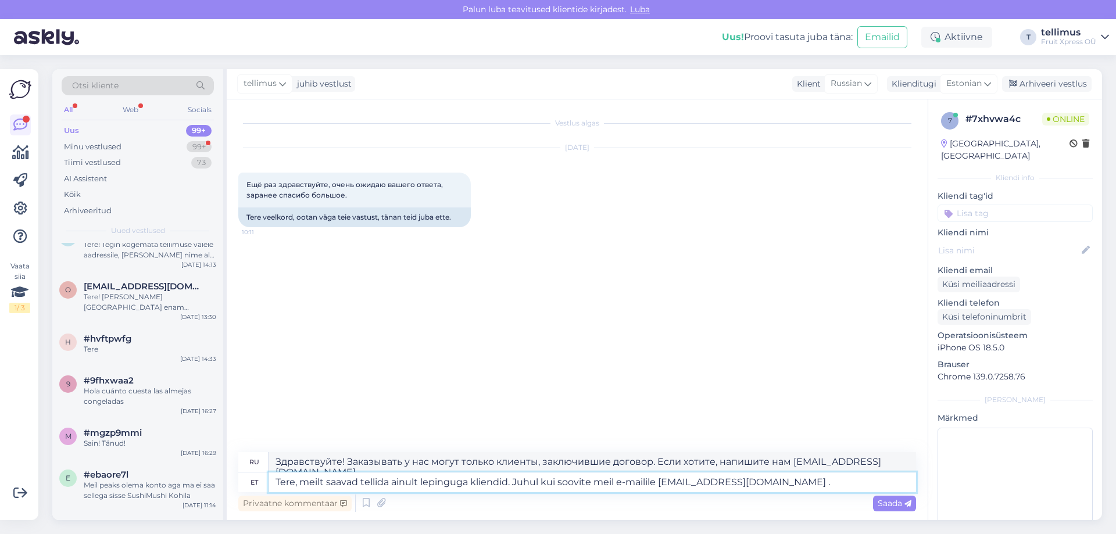
type textarea "Tere, meilt saavad tellida ainult lepinguga kliendid. Juhul kui soovite meilt e…"
type textarea "Здравствуйте! Заказывать у нас можно только с договором. Если вы хотите сделать…"
type textarea "Tere, meilt saavad tellida ainult lepinguga kliendid. Juhul kui soovite meilt e…"
type textarea "Здравствуйте! Заказывать у нас могут только клиенты, заключившие договор. Если …"
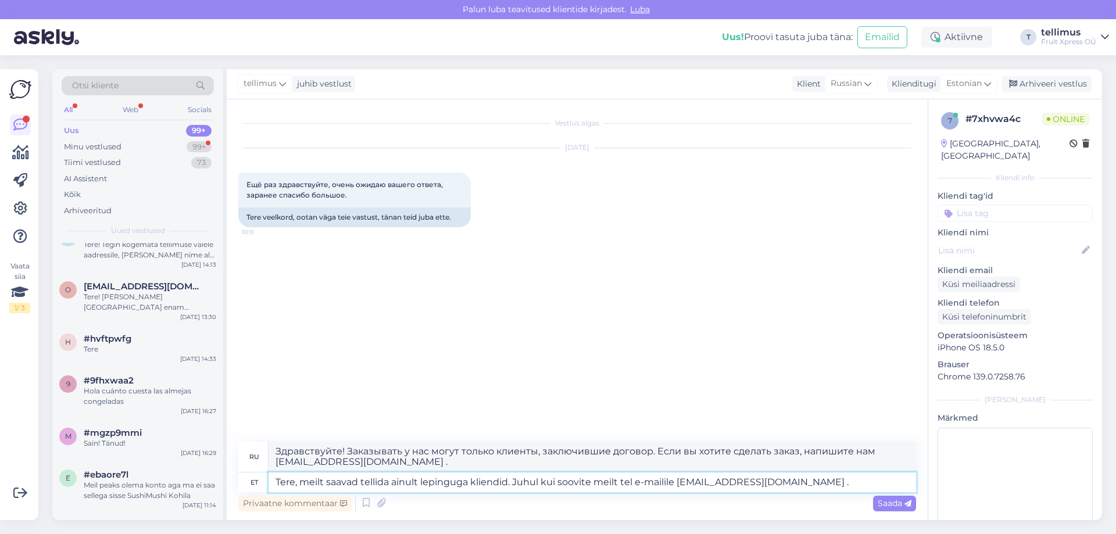
type textarea "Tere, meilt saavad tellida ainult lepinguga kliendid. Juhul kui soovite meilt t…"
type textarea "Здравствуйте! Заказывать у нас могут только клиенты, заключившие договор. Если …"
type textarea "Tere, meilt saavad tellida ainult lepinguga kliendid. Juhul kui soovite meilt t…"
type textarea "Здравствуйте! Заказывать у нас могут только клиенты, заключившие договор. Если …"
type textarea "Tere, meilt saavad tellida ainult lepinguga kliendid. Juhul kui soovite meilt t…"
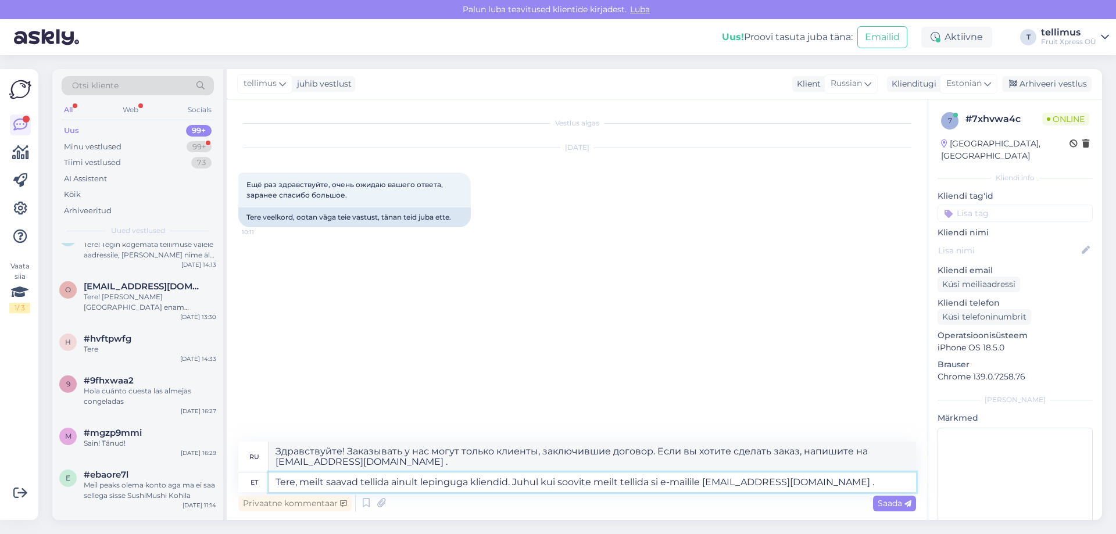
type textarea "Здравствуйте! Заказывать у нас могут только клиенты, заключившие договор. Если …"
type textarea "Tere, meilt saavad tellida ainult lepinguga kliendid. Juhul kui soovite meilt t…"
type textarea "Здравствуйте! Заказывать у нас могут только клиенты, заключившие договор. Если …"
type textarea "Tere, meilt saavad tellida ainult lepinguga kliendid. Juhul kui soovite meilt t…"
type textarea "Здравствуйте! Заказывать у нас могут только клиенты, заключившие договор. Если …"
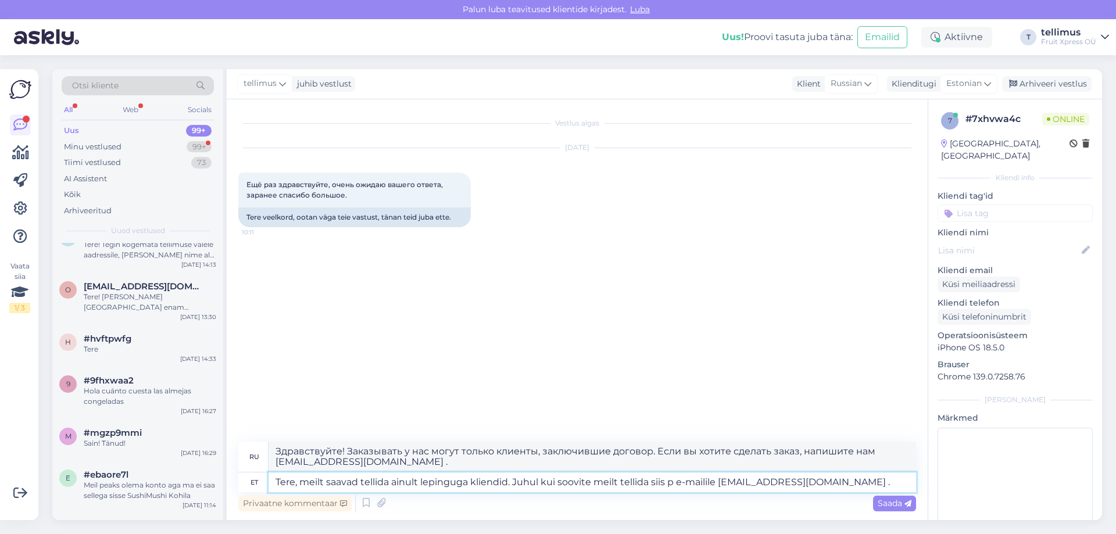
type textarea "Tere, meilt saavad tellida ainult lepinguga kliendid. Juhul kui soovite meilt t…"
type textarea "Здравствуйте! Заказывать у нас могут только клиенты, заключившие договор. Если …"
type textarea "Tere, meilt saavad tellida ainult lepinguga kliendid. Juhul kui soovite meilt t…"
type textarea "Здравствуйте! Заказывать у нас могут только клиенты, заключившие договор. Если …"
type textarea "Tere, meilt saavad tellida ainult lepinguga kliendid. Juhul kui soovite meilt t…"
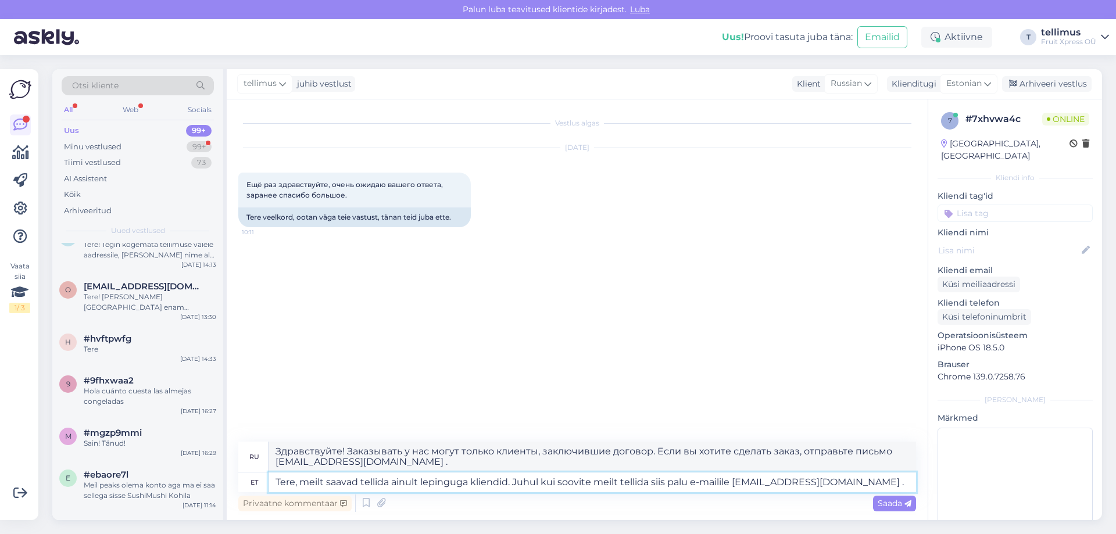
type textarea "Здравствуйте! Заказывать у нас могут только клиенты, заключившие договор. Если …"
type textarea "Tere, meilt saavad tellida ainult lepinguga kliendid. Juhul kui soovite meilt t…"
type textarea "Здравствуйте! Заказывать у нас могут только клиенты, заключившие договор. Если …"
type textarea "Tere, meilt saavad tellida ainult lepinguga kliendid. Juhul kui soovite meilt t…"
type textarea "Здравствуйте! Заказывать у нас могут только клиенты, заключившие договор. Если …"
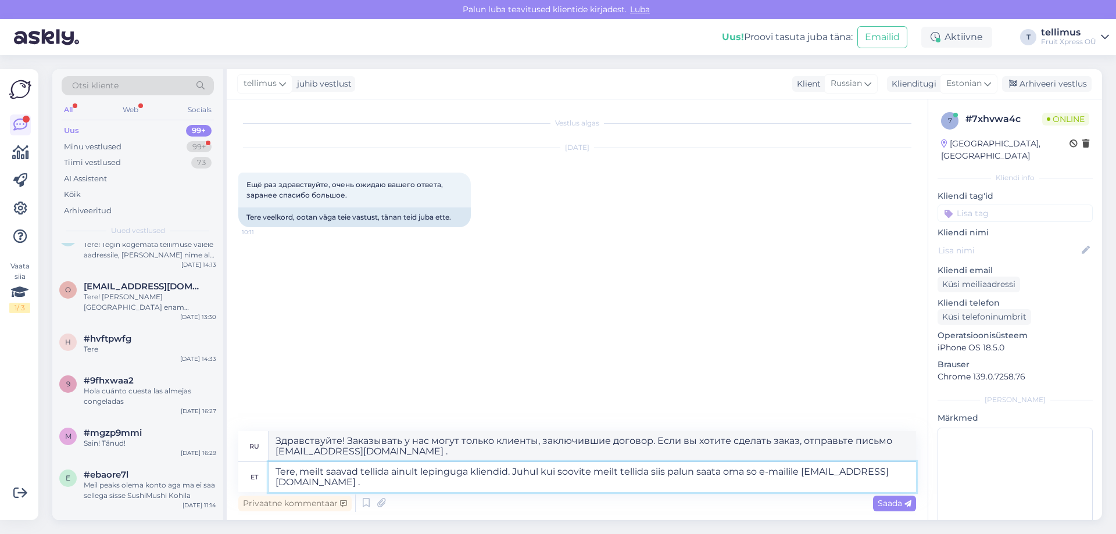
type textarea "Tere, meilt saavad tellida ainult lepinguga kliendid. Juhul kui soovite meilt t…"
type textarea "Здравствуйте! Заказывать у нас могут только клиенты, заключившие договор. Если …"
type textarea "Tere, meilt saavad tellida ainult lepinguga kliendid. Juhul kui soovite meilt t…"
type textarea "Здравствуйте! Заказывать у нас могут только клиенты, заключившие договор. Если …"
click at [404, 485] on textarea "Tere, meilt saavad tellida ainult lepinguga kliendid. Juhul kui soovite meilt t…" at bounding box center [592, 477] width 647 height 30
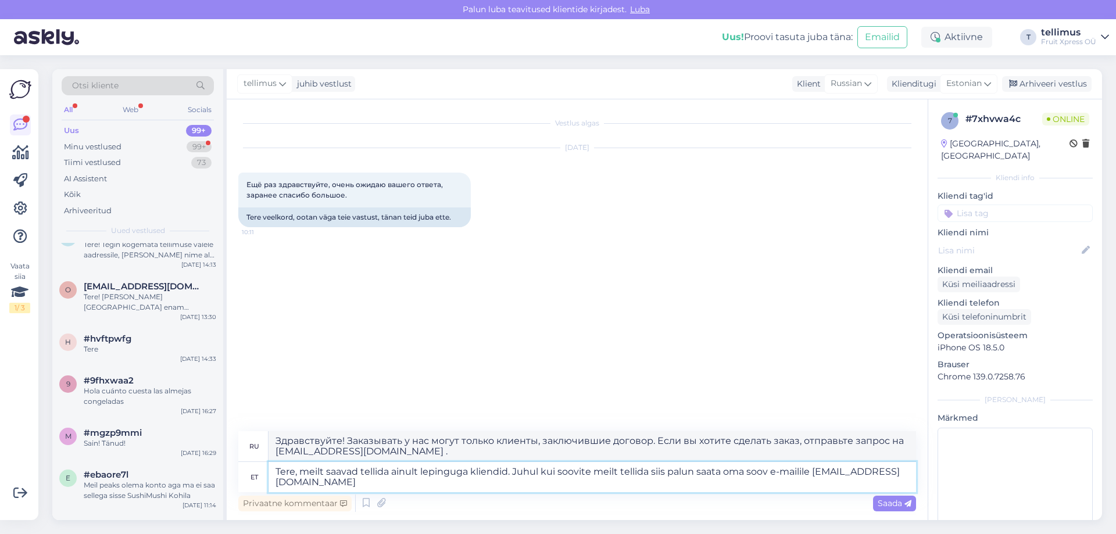
type textarea "Tere, meilt saavad tellida ainult lepinguga kliendid. Juhul kui soovite meilt t…"
type textarea "Здравствуйте! Заказывать у нас могут только клиенты, заключившие договор. Если …"
type textarea "Tere, meilt saavad tellida ainult lepinguga kliendid. Juhul kui soovite meilt t…"
type textarea "Здравствуйте! Заказывать у нас могут только клиенты, заключившие договор. Если …"
type textarea "Tere, meilt saavad tellida ainult lepinguga kliendid. Juhul kui soovite meilt t…"
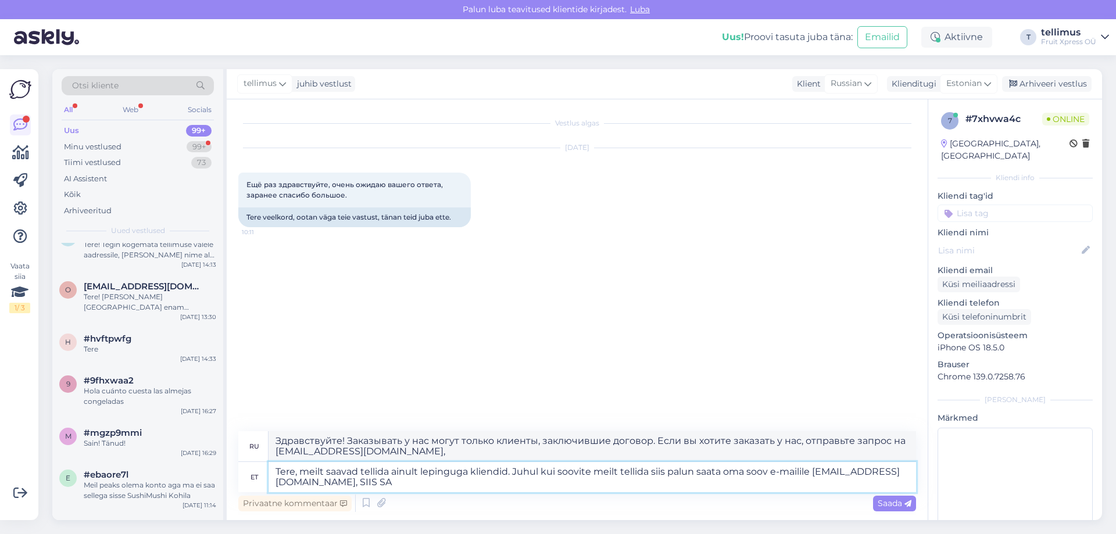
type textarea "Здравствуйте! Заказывать у нас могут только клиенты, заключившие договор. Если …"
type textarea "Tere, meilt saavad tellida ainult lepinguga kliendid. Juhul kui soovite meilt t…"
type textarea "Здравствуйте! Заказывать у нас могут только клиенты, заключившие договор. Если …"
type textarea "Tere, meilt saavad tellida ainult lepinguga kliendid. Juhul kui soovite meilt t…"
type textarea "Здравствуйте! Заказывать у нас могут только клиенты, заключившие договор. Если …"
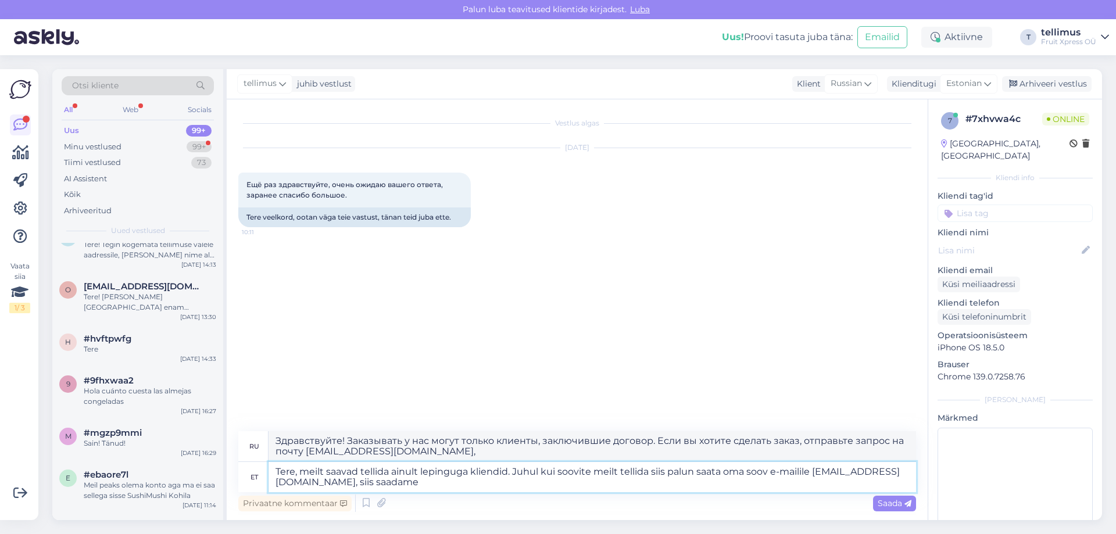
type textarea "Tere, meilt saavad tellida ainult lepinguga kliendid. Juhul kui soovite meilt t…"
type textarea "Здравствуйте! Заказывать у нас могут только клиенты, заключившие договор. Если …"
type textarea "Tere, meilt saavad tellida ainult lepinguga kliendid. Juhul kui soovite meilt t…"
type textarea "Здравствуйте! Заказы принимаются только по договору. Если вы хотите заказать у …"
type textarea "Tere, meilt saavad tellida ainult lepinguga kliendid. Juhul kui soovite meilt t…"
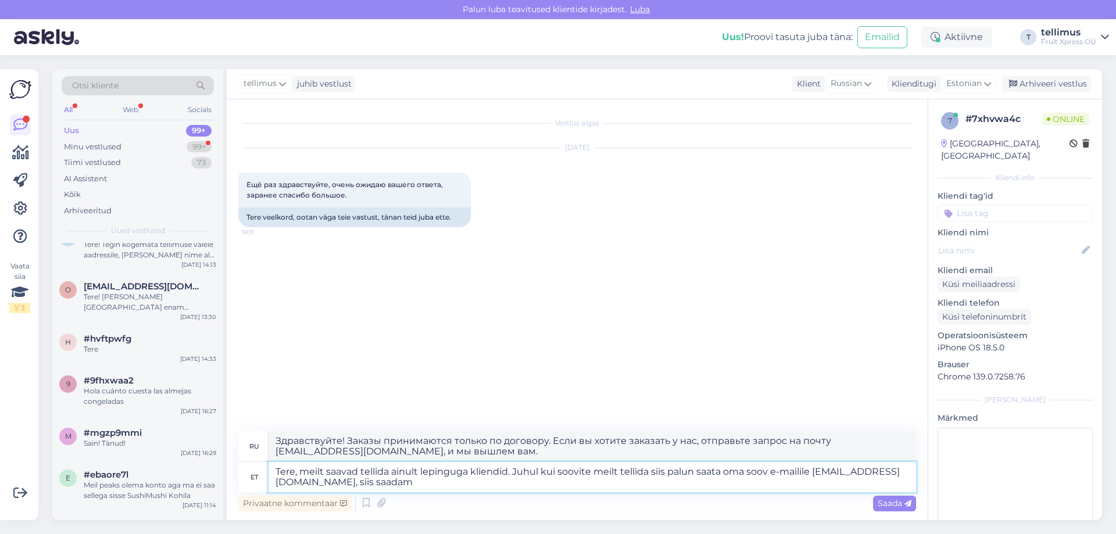
type textarea "Здравствуйте! Заказывать у нас могут только клиенты, заключившие договор. Если …"
type textarea "Tere, meilt saavad tellida ainult lepinguga kliendid. Juhul kui soovite meilt t…"
type textarea "Здравствуйте! Заказы принимаются только по договору. Если вы хотите заказать у …"
type textarea "Tere, meilt saavad tellida ainult lepinguga kliendid. Juhul kui soovite meilt t…"
type textarea "Здравствуйте! Заказывать у нас могут только клиенты, заключившие договор. Если …"
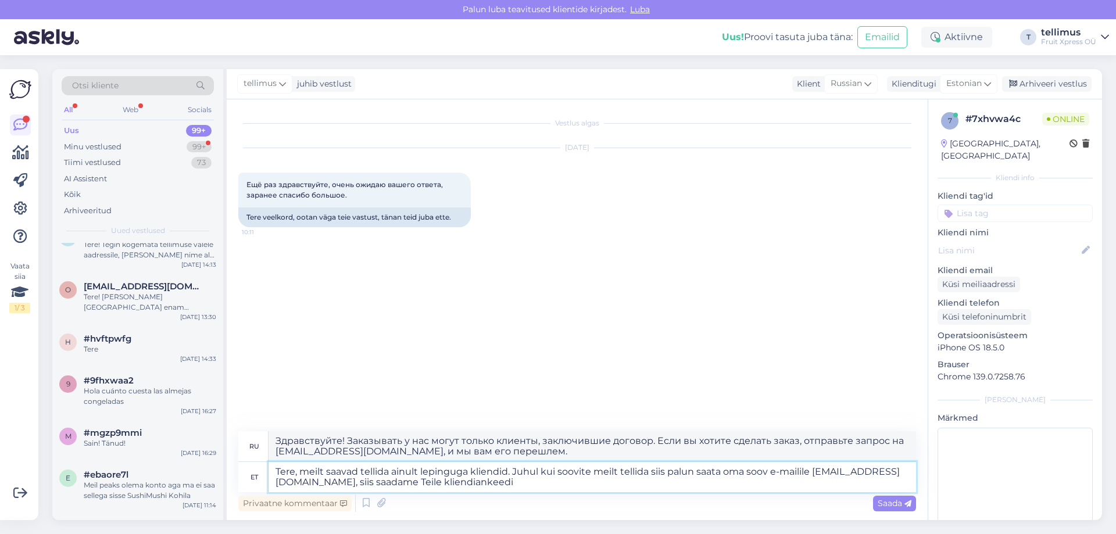
type textarea "Tere, meilt saavad tellida ainult lepinguga kliendid. Juhul kui soovite meilt t…"
type textarea "Здравствуйте! Заказывать у нас могут только клиенты, заключившие договор. Если …"
